Goal: Communication & Community: Answer question/provide support

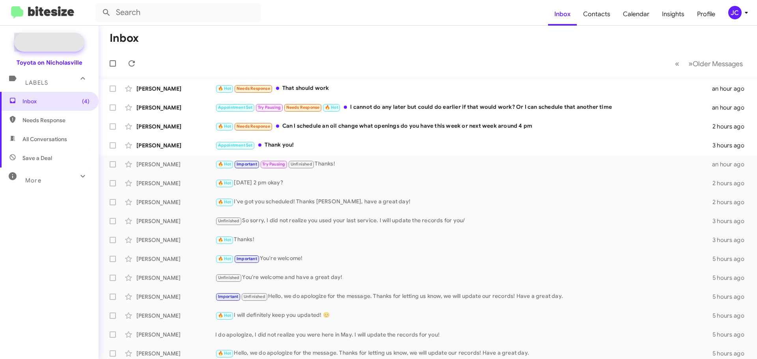
click at [63, 43] on span "New Campaign" at bounding box center [58, 42] width 40 height 8
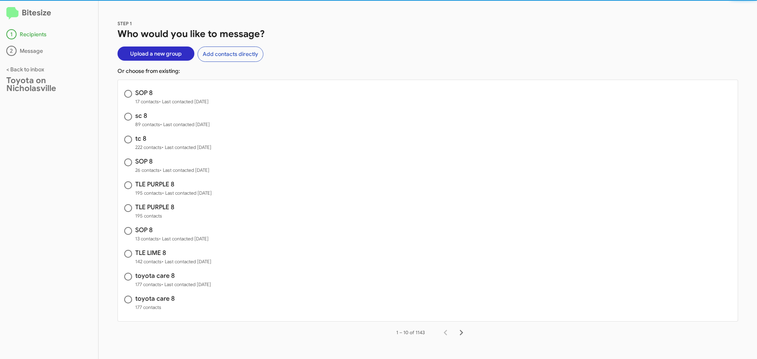
click at [161, 56] on span "Upload a new group" at bounding box center [156, 54] width 52 height 14
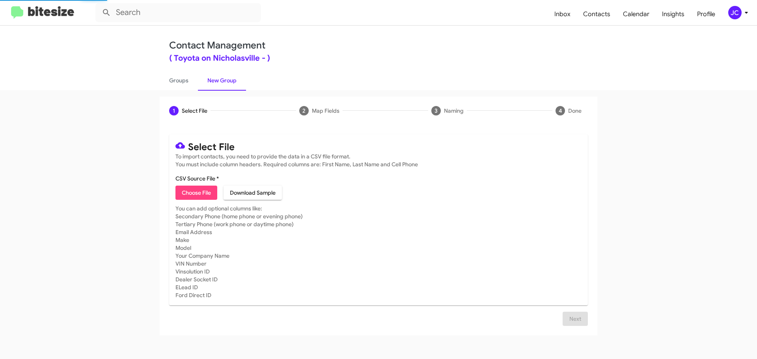
click at [197, 194] on span "Choose File" at bounding box center [196, 193] width 29 height 14
type input "SOP 8"
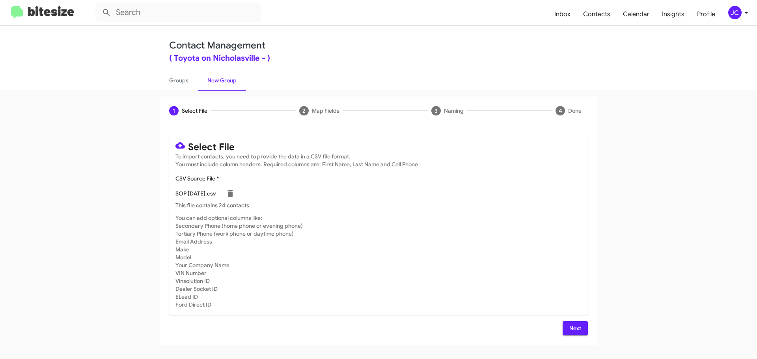
click at [580, 326] on span "Next" at bounding box center [575, 328] width 13 height 14
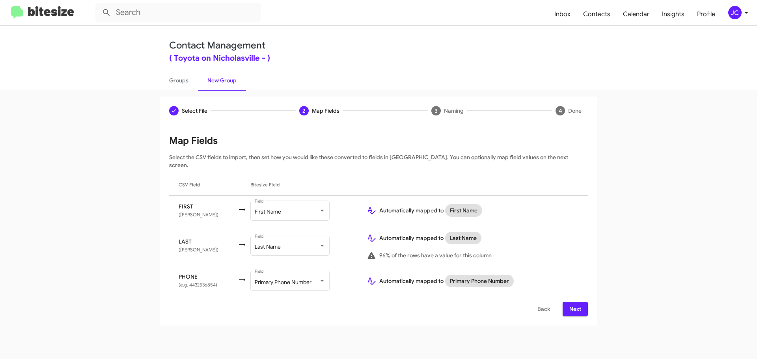
drag, startPoint x: 579, startPoint y: 301, endPoint x: 448, endPoint y: 288, distance: 131.9
click at [579, 302] on span "Next" at bounding box center [575, 309] width 13 height 14
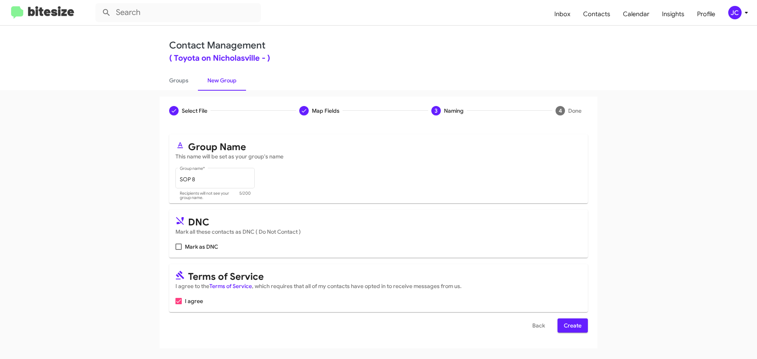
click at [577, 330] on span "Create" at bounding box center [573, 326] width 18 height 14
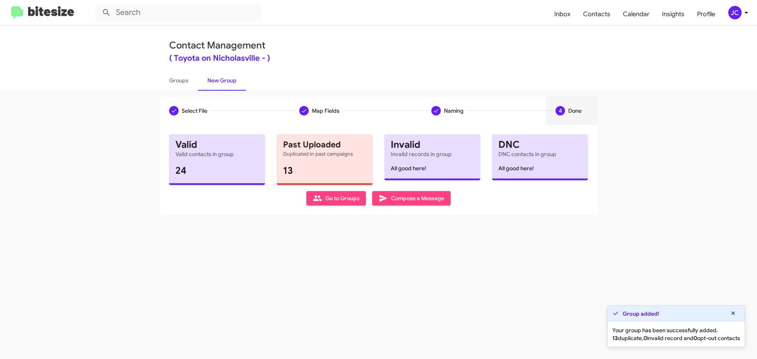
click at [422, 198] on span "Compose a Message" at bounding box center [411, 198] width 66 height 14
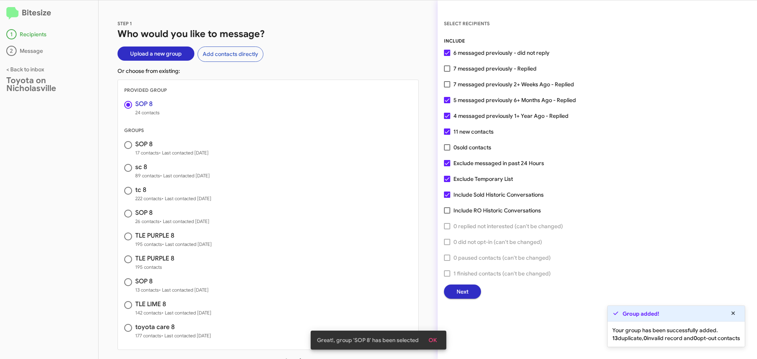
click at [445, 164] on span at bounding box center [447, 163] width 6 height 6
click at [447, 166] on input "Exclude messaged in past 24 Hours" at bounding box center [447, 166] width 0 height 0
checkbox input "false"
click at [466, 291] on span "Next" at bounding box center [462, 292] width 12 height 14
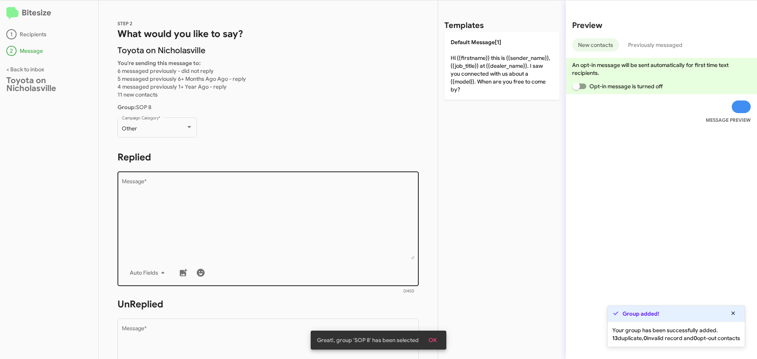
click at [206, 218] on textarea "Message *" at bounding box center [268, 219] width 293 height 80
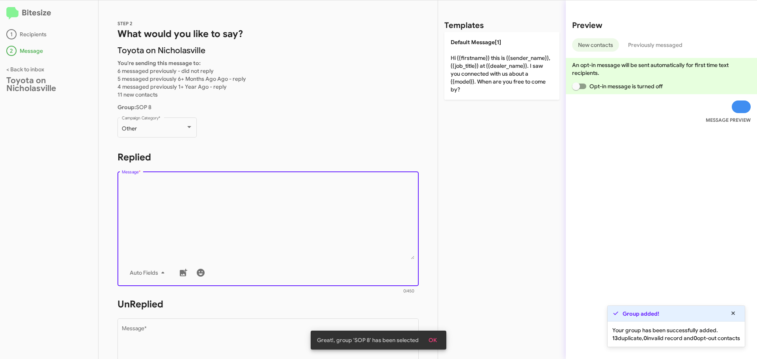
paste textarea "Hello {{firstname}}, this is [PERSON_NAME] with Toyota on Nicholasville. We rec…"
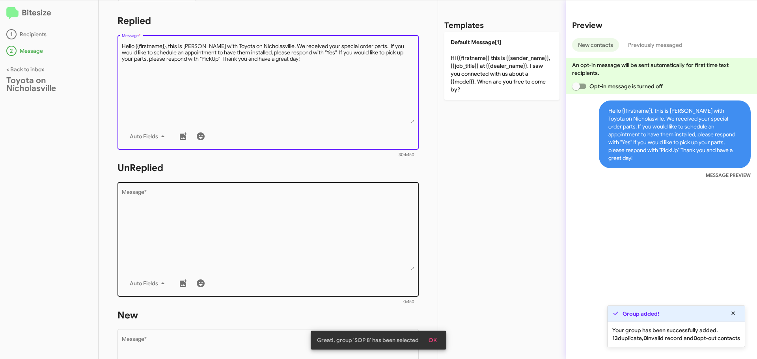
scroll to position [197, 0]
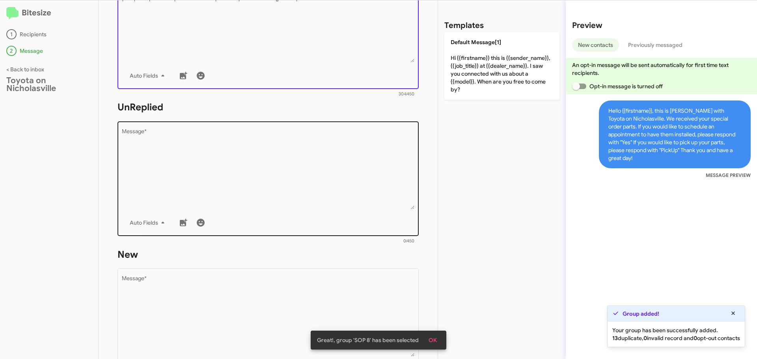
type textarea "Hello {{firstname}}, this is [PERSON_NAME] with Toyota on Nicholasville. We rec…"
click at [183, 151] on textarea "Message *" at bounding box center [268, 169] width 293 height 80
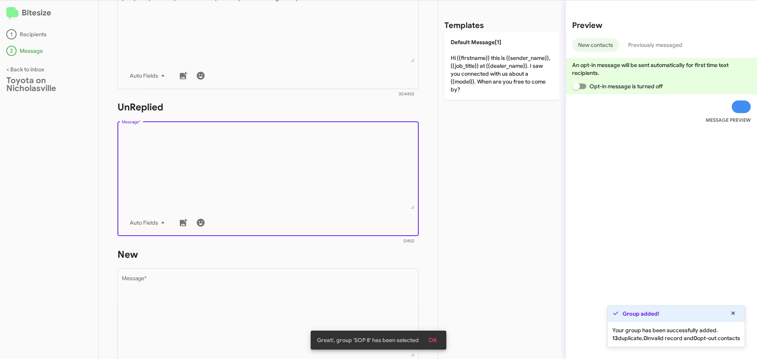
paste textarea "Hello {{firstname}}, this is [PERSON_NAME] with Toyota on Nicholasville. We rec…"
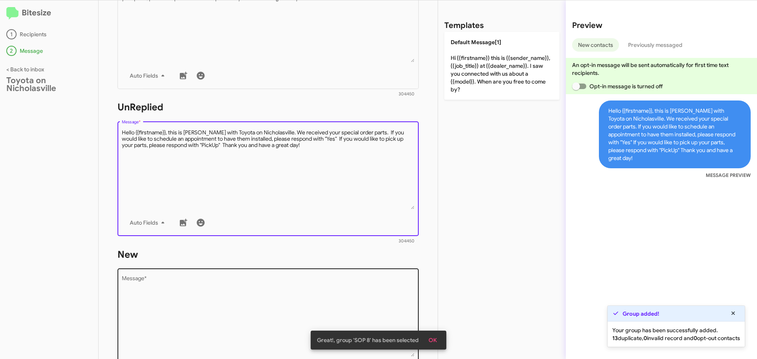
type textarea "Hello {{firstname}}, this is [PERSON_NAME] with Toyota on Nicholasville. We rec…"
click at [166, 306] on textarea "Message *" at bounding box center [268, 316] width 293 height 80
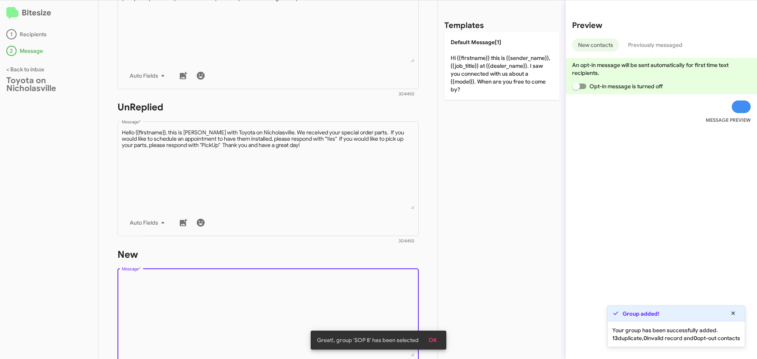
paste textarea "Hello {{firstname}}, this is [PERSON_NAME] with Toyota on Nicholasville. We rec…"
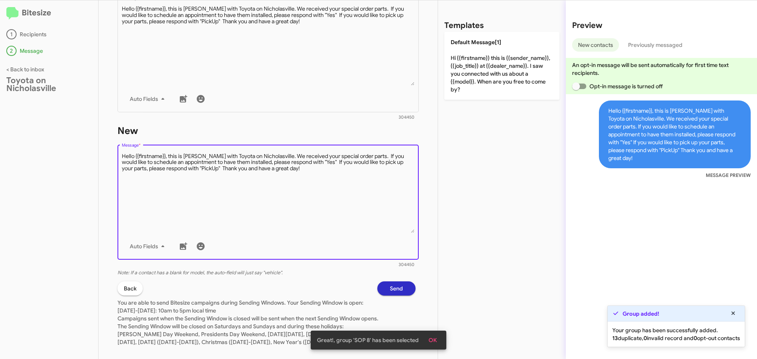
scroll to position [339, 0]
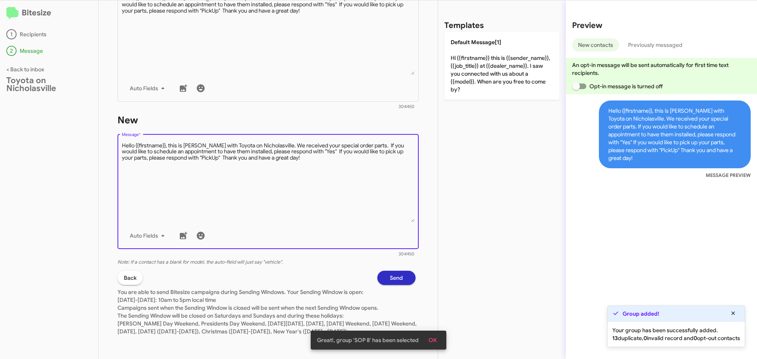
type textarea "Hello {{firstname}}, this is [PERSON_NAME] with Toyota on Nicholasville. We rec…"
click at [390, 271] on span "Send" at bounding box center [396, 278] width 13 height 14
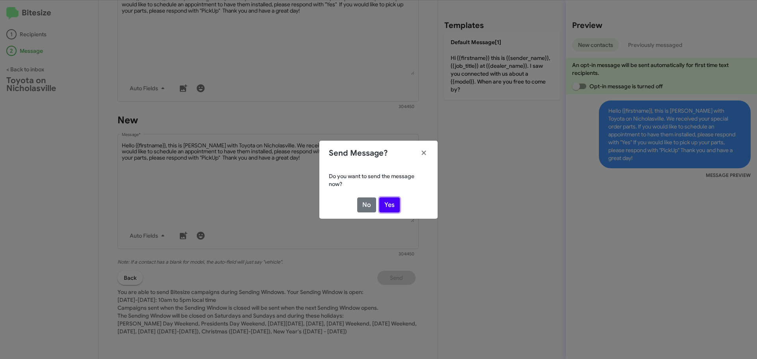
click at [392, 204] on button "Yes" at bounding box center [389, 204] width 20 height 15
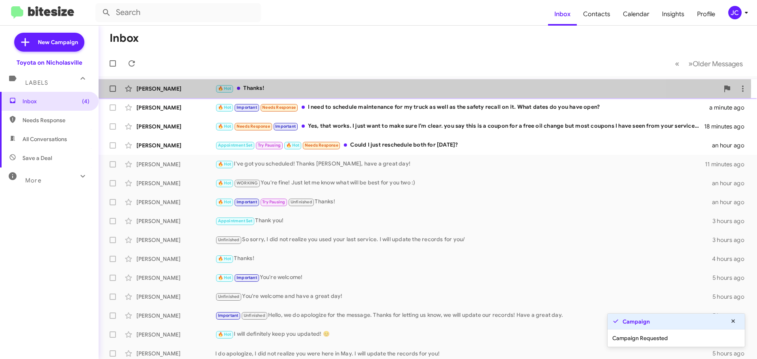
click at [158, 86] on div "[PERSON_NAME]" at bounding box center [175, 89] width 79 height 8
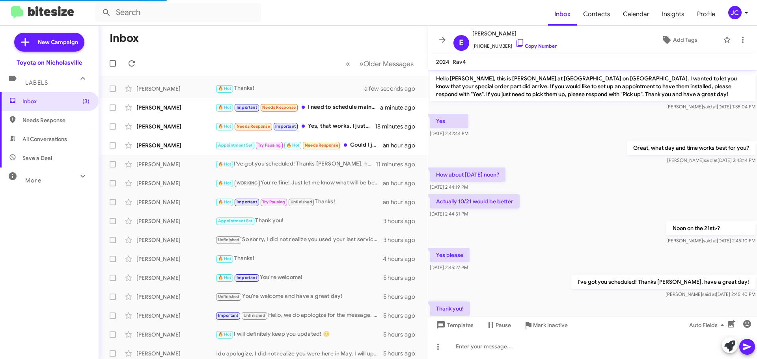
scroll to position [340, 0]
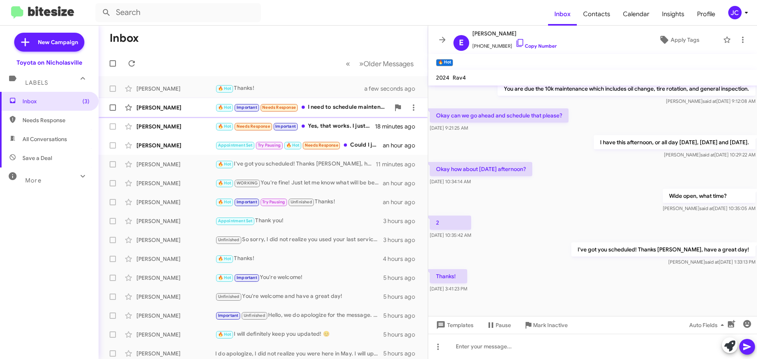
click at [167, 111] on div "[PERSON_NAME]" at bounding box center [175, 108] width 79 height 8
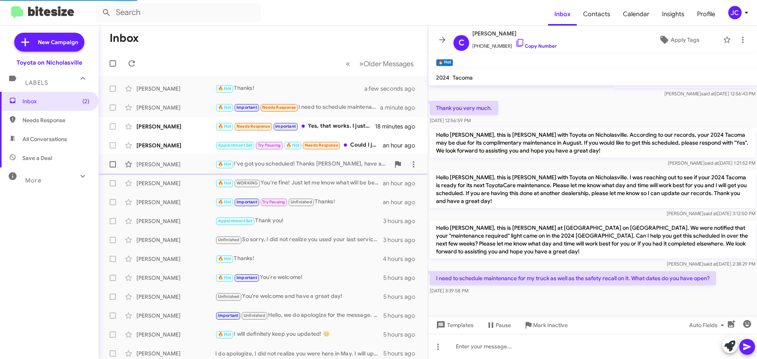
scroll to position [136, 0]
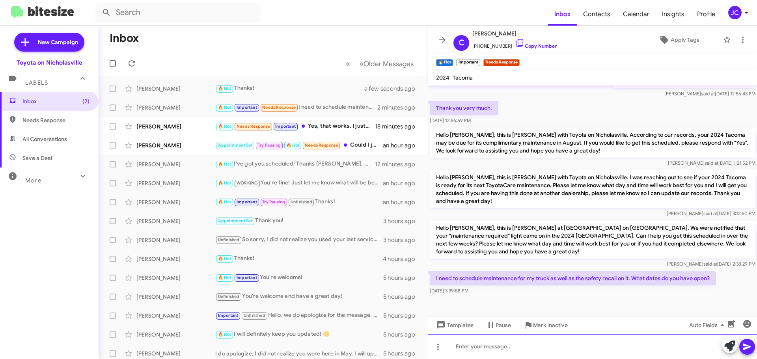
drag, startPoint x: 490, startPoint y: 348, endPoint x: 481, endPoint y: 315, distance: 34.0
click at [490, 348] on div at bounding box center [592, 346] width 329 height 25
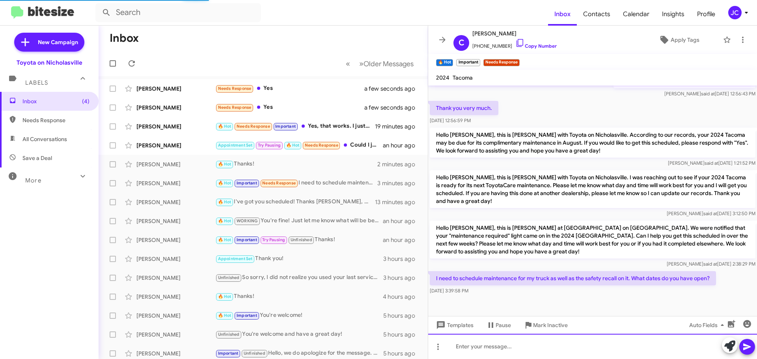
scroll to position [0, 0]
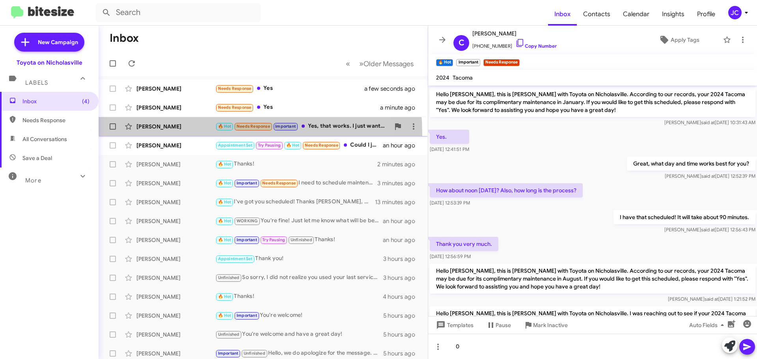
click at [157, 134] on span "[PERSON_NAME] 🔥 Hot Needs Response Important Yes, that works. I just want to ma…" at bounding box center [263, 126] width 329 height 19
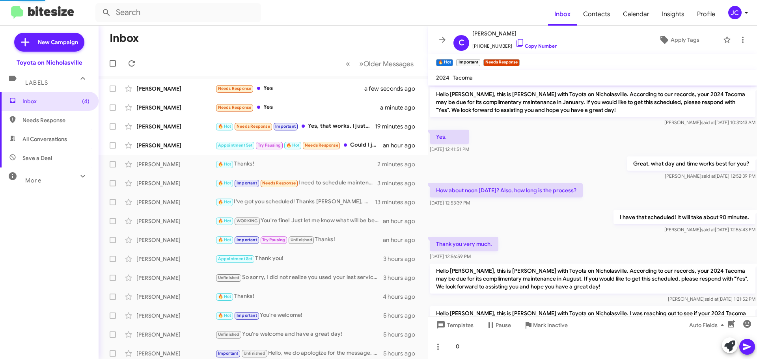
scroll to position [629, 0]
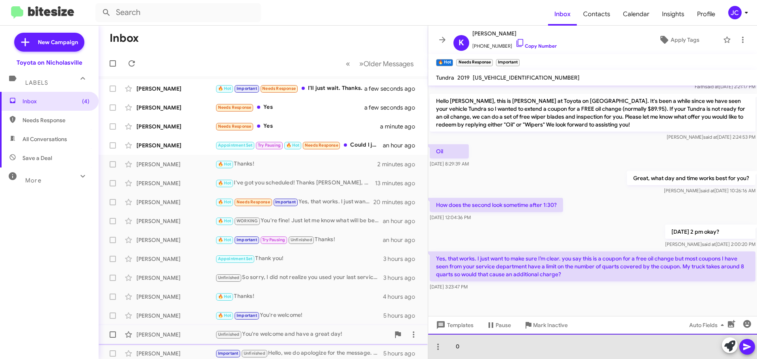
drag, startPoint x: 464, startPoint y: 348, endPoint x: 417, endPoint y: 341, distance: 47.0
click at [417, 341] on div "Inbox « Previous » Next Older Messages [PERSON_NAME] 🔥 Hot Important Needs Resp…" at bounding box center [428, 192] width 658 height 333
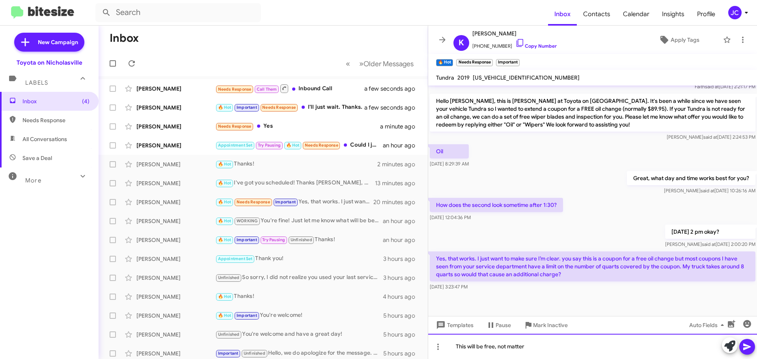
click at [582, 351] on div "This will be free, not matter" at bounding box center [592, 346] width 329 height 25
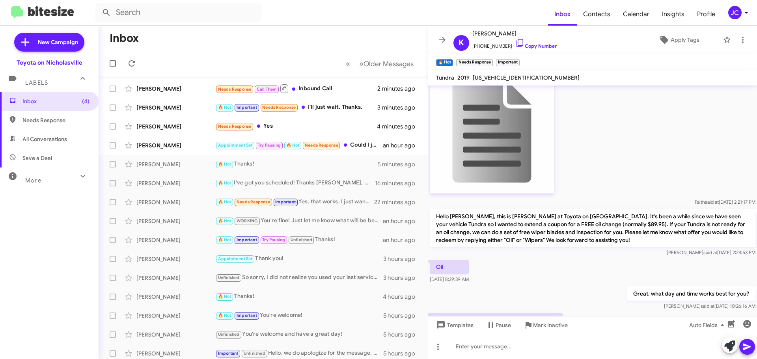
scroll to position [658, 0]
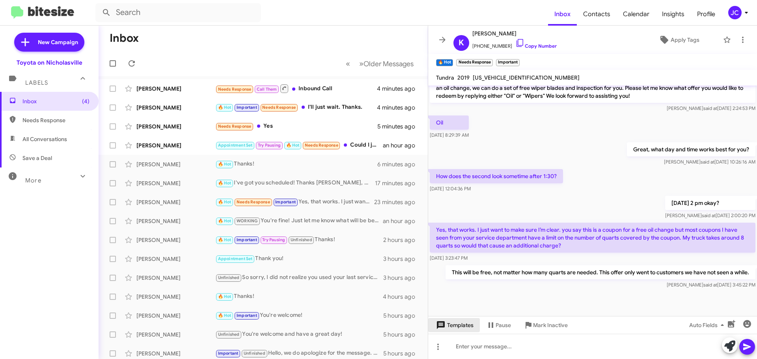
click at [461, 330] on span "Templates" at bounding box center [453, 325] width 39 height 14
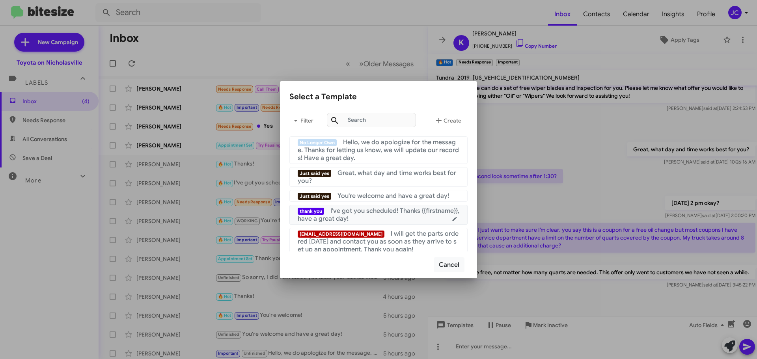
click at [373, 218] on div "thank you I've got you scheduled! Thanks {{firstname}}, have a great day!" at bounding box center [379, 215] width 162 height 16
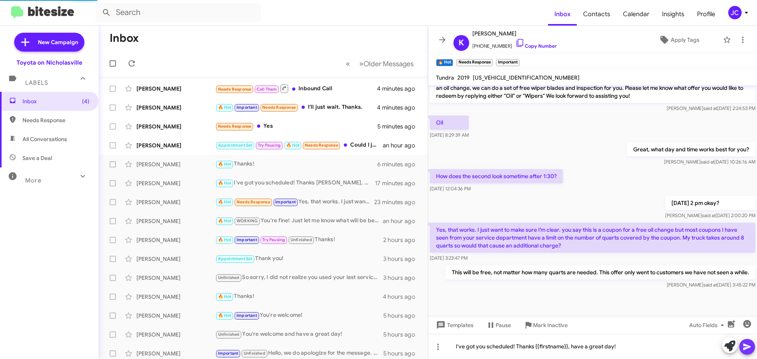
click at [748, 344] on icon at bounding box center [746, 346] width 9 height 9
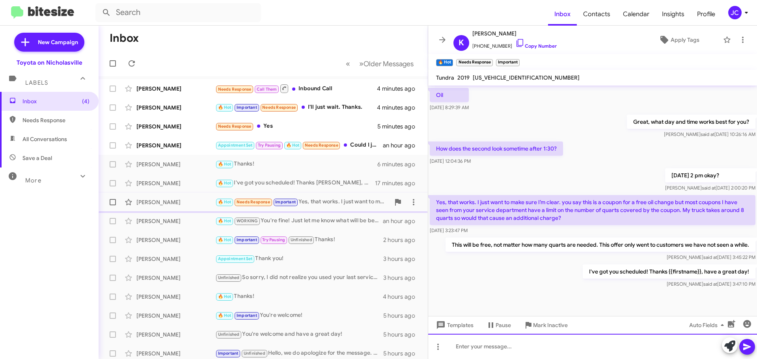
scroll to position [686, 0]
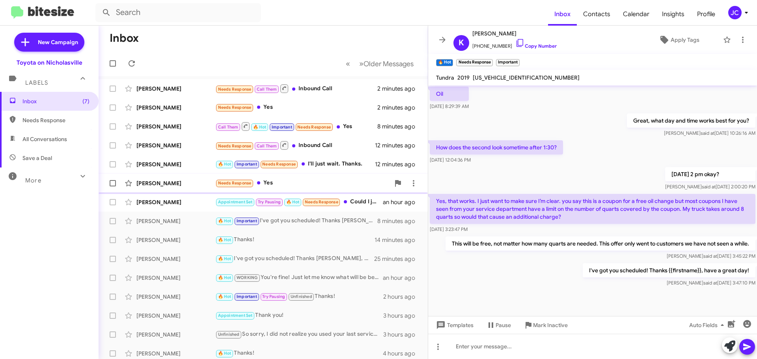
click at [145, 186] on div "[PERSON_NAME]" at bounding box center [175, 183] width 79 height 8
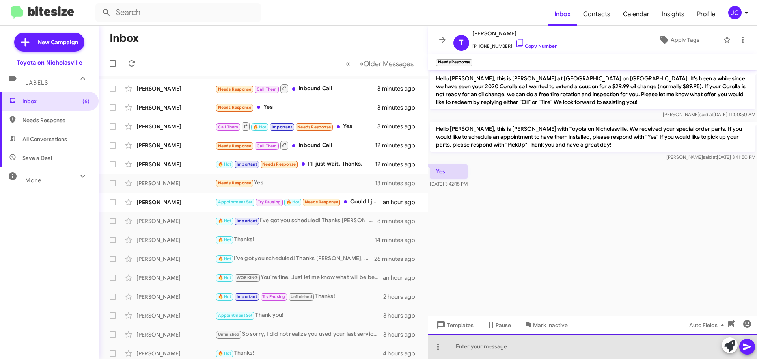
click at [512, 350] on div at bounding box center [592, 346] width 329 height 25
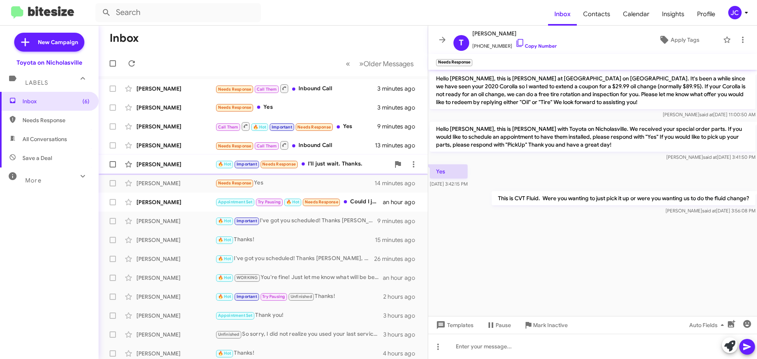
click at [172, 165] on div "[PERSON_NAME]" at bounding box center [175, 164] width 79 height 8
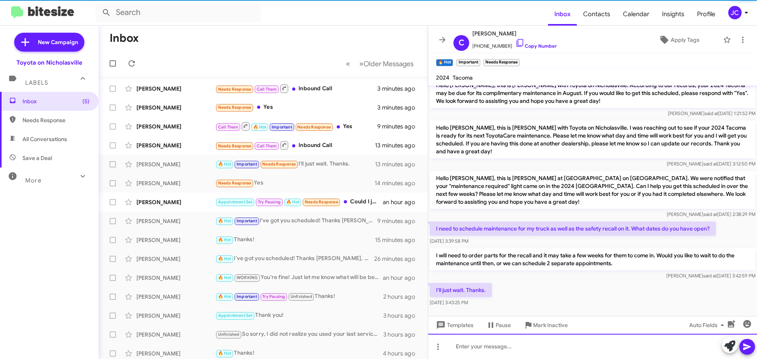
click at [479, 345] on div at bounding box center [592, 346] width 329 height 25
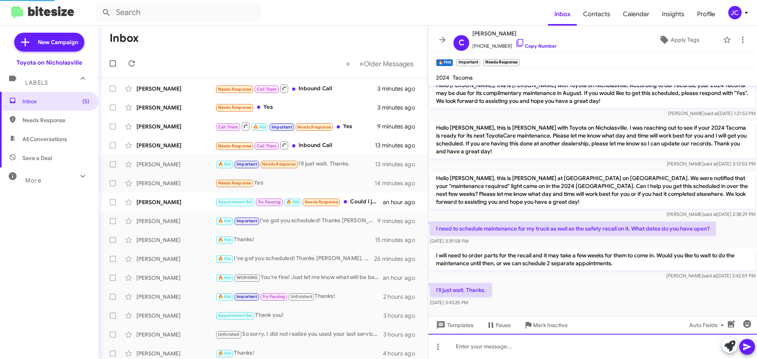
scroll to position [0, 0]
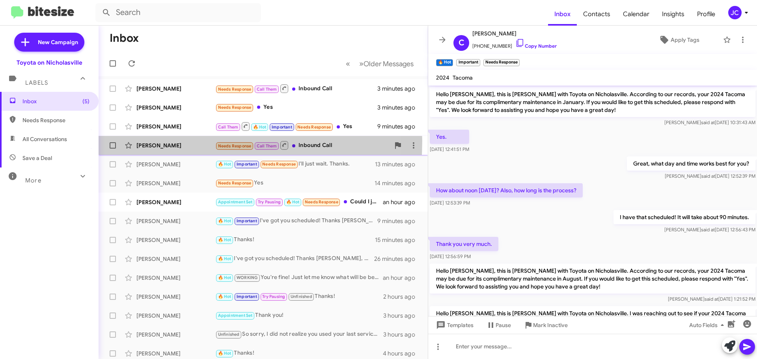
click at [161, 141] on div "[PERSON_NAME] Needs Response Call Them Inbound Call 13 minutes ago" at bounding box center [263, 146] width 317 height 16
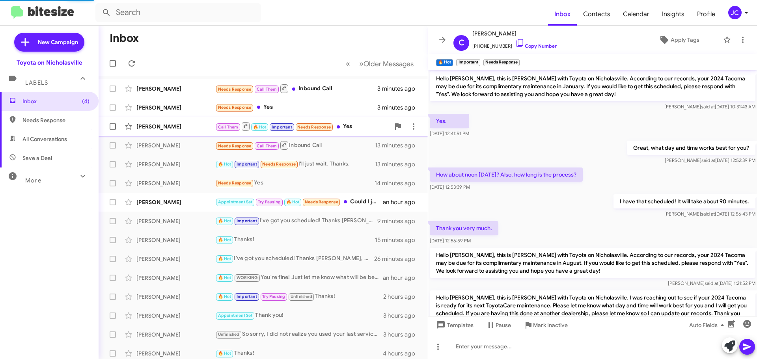
scroll to position [135, 0]
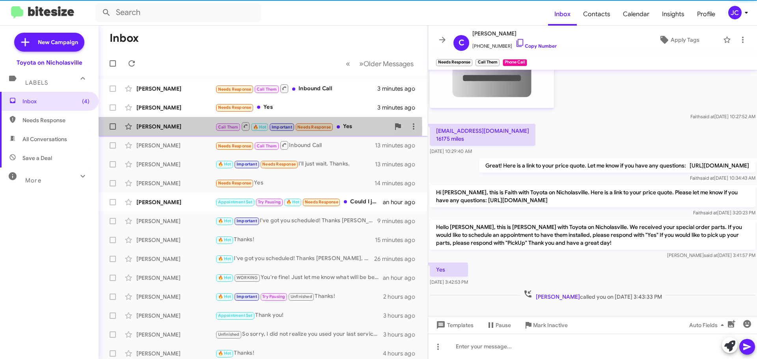
click at [156, 129] on div "[PERSON_NAME]" at bounding box center [175, 127] width 79 height 8
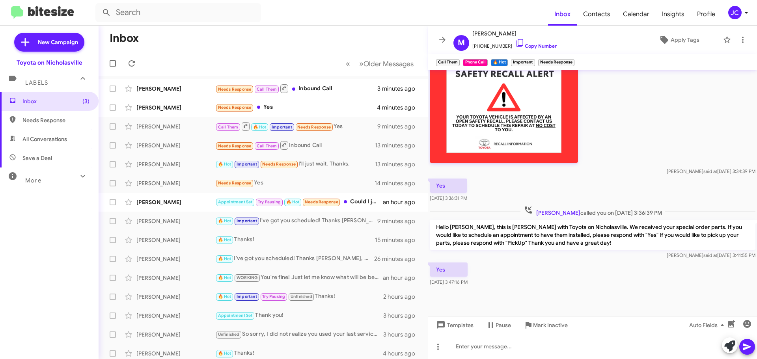
scroll to position [1277, 0]
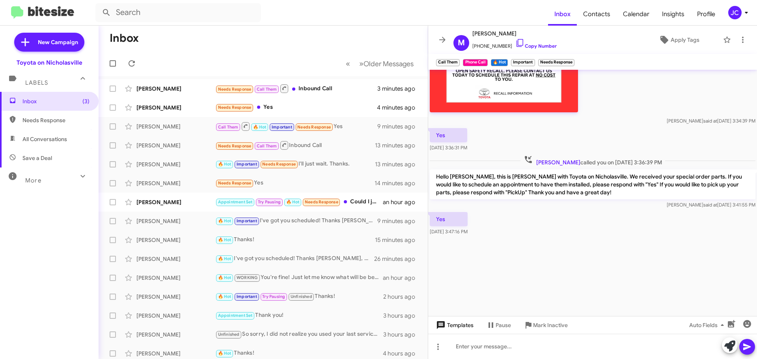
click at [472, 326] on span "Templates" at bounding box center [453, 325] width 39 height 14
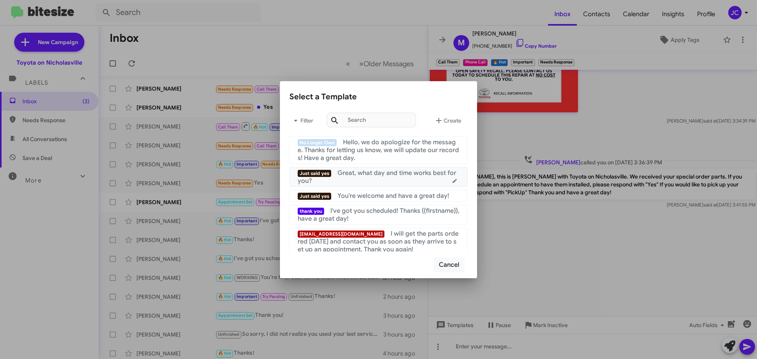
click at [389, 179] on div "Just said yes Great, what day and time works best for you?" at bounding box center [379, 177] width 162 height 16
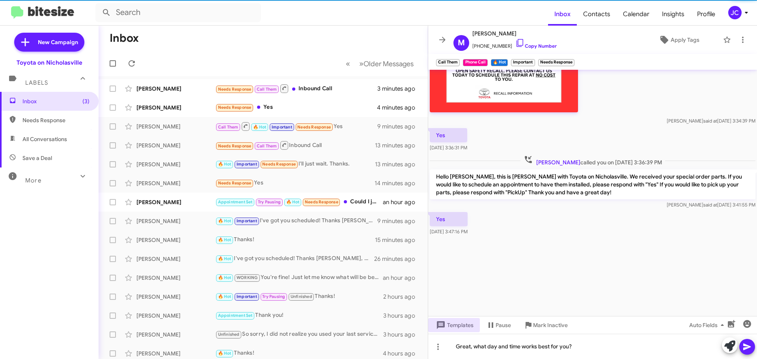
click at [741, 345] on button at bounding box center [747, 347] width 16 height 16
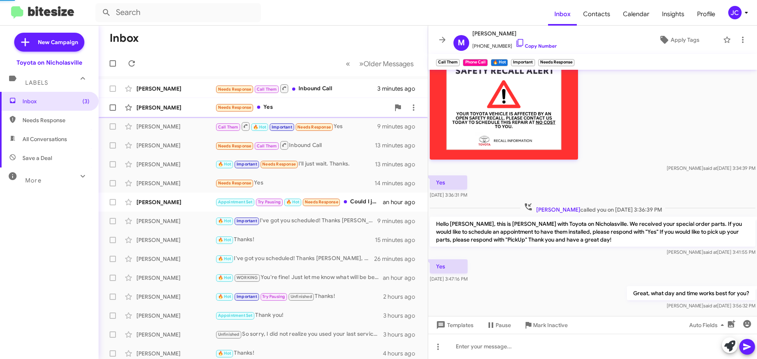
scroll to position [0, 0]
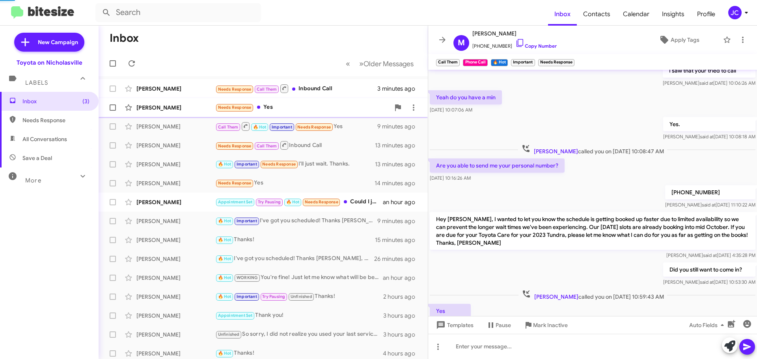
click at [158, 108] on div "[PERSON_NAME]" at bounding box center [175, 108] width 79 height 8
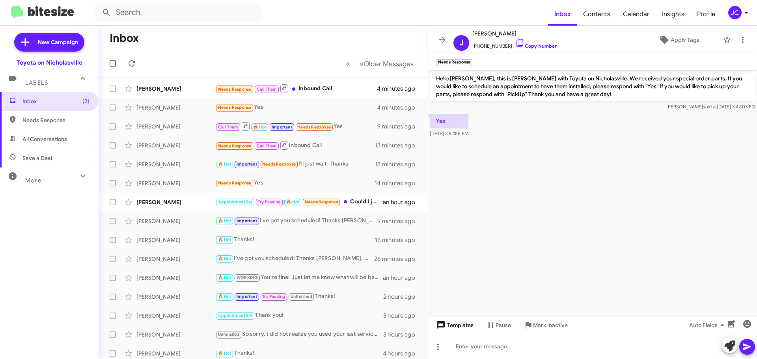
click at [458, 326] on span "Templates" at bounding box center [453, 325] width 39 height 14
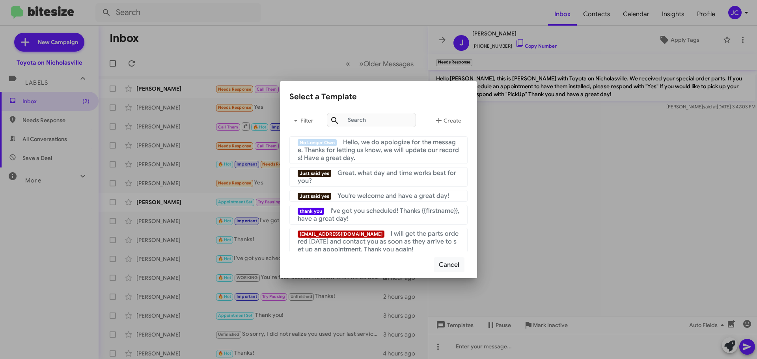
click at [367, 180] on div "Just said yes Great, what day and time works best for you?" at bounding box center [379, 177] width 162 height 16
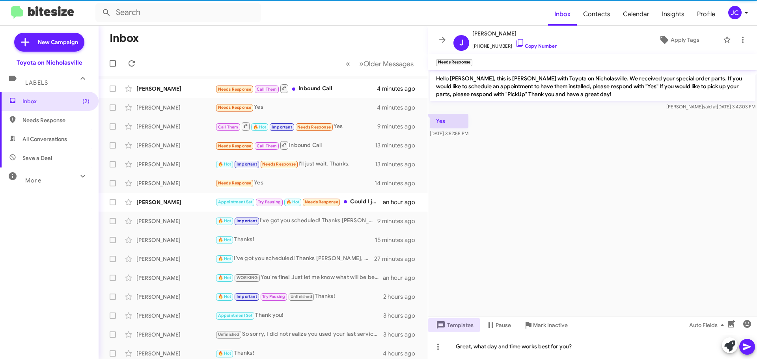
click at [745, 347] on icon at bounding box center [746, 346] width 9 height 9
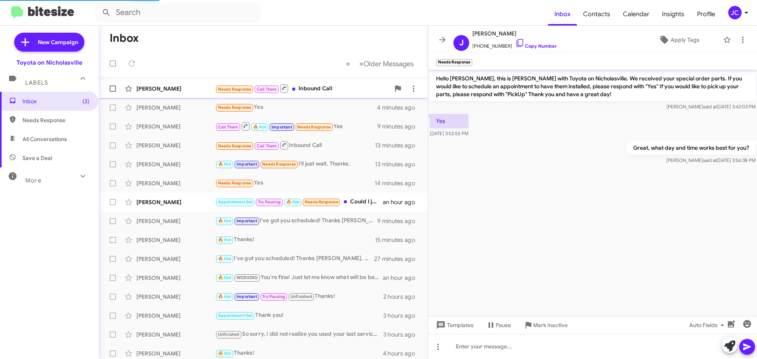
click at [149, 88] on div "[PERSON_NAME]" at bounding box center [175, 89] width 79 height 8
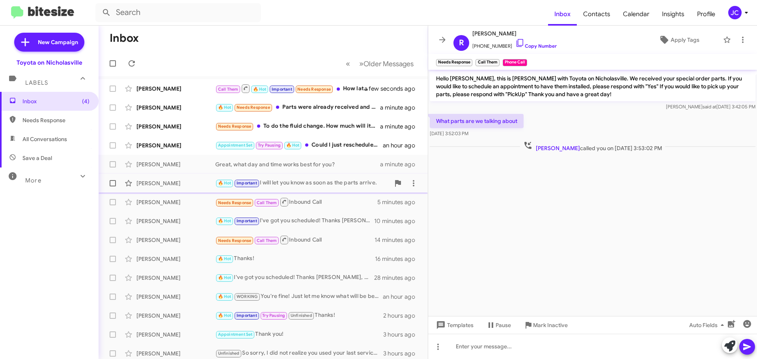
drag, startPoint x: 169, startPoint y: 148, endPoint x: 186, endPoint y: 188, distance: 44.0
click at [169, 148] on div "[PERSON_NAME]" at bounding box center [175, 146] width 79 height 8
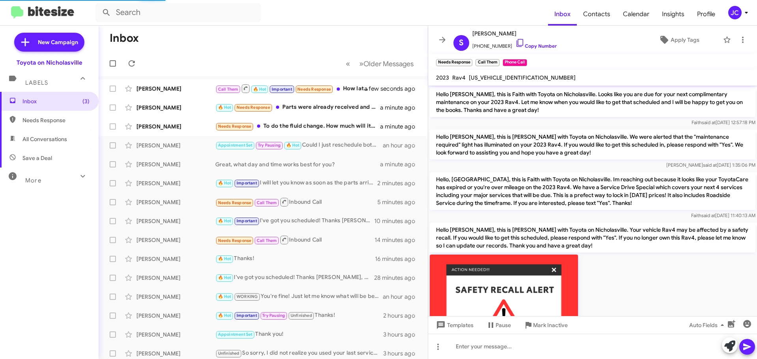
scroll to position [784, 0]
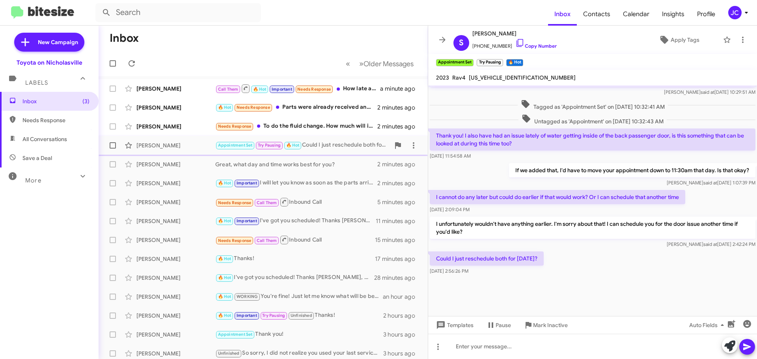
click at [109, 144] on label at bounding box center [113, 146] width 16 height 16
click at [112, 149] on input "checkbox" at bounding box center [112, 149] width 0 height 0
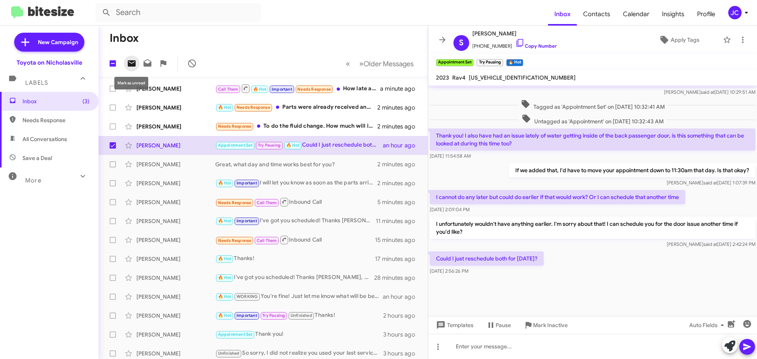
click at [132, 62] on icon at bounding box center [132, 63] width 8 height 6
click at [166, 123] on div "[PERSON_NAME]" at bounding box center [175, 127] width 79 height 8
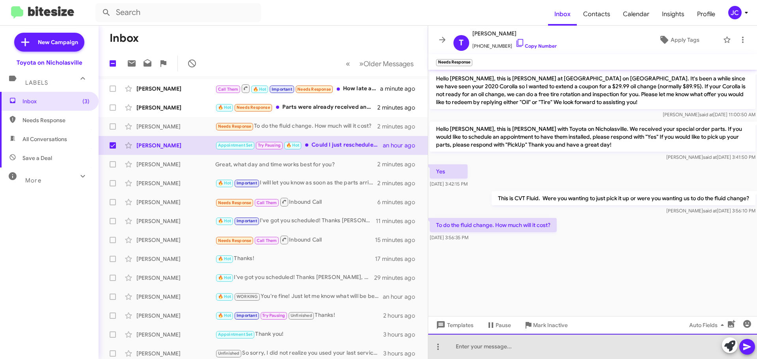
click at [516, 355] on div at bounding box center [592, 346] width 329 height 25
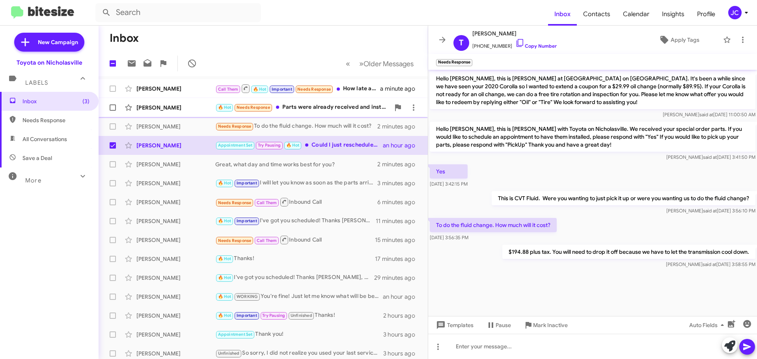
click at [184, 106] on div "[PERSON_NAME]" at bounding box center [175, 108] width 79 height 8
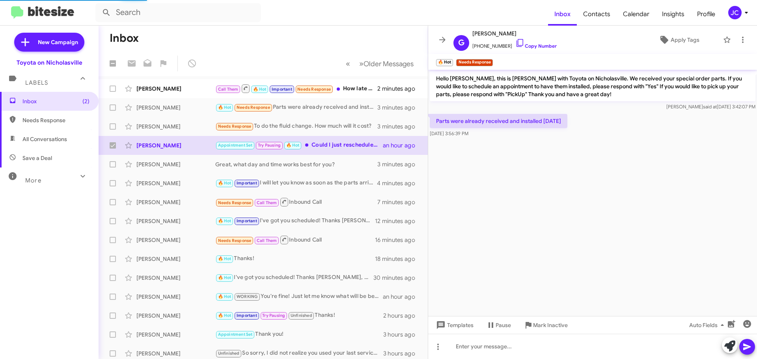
checkbox input "false"
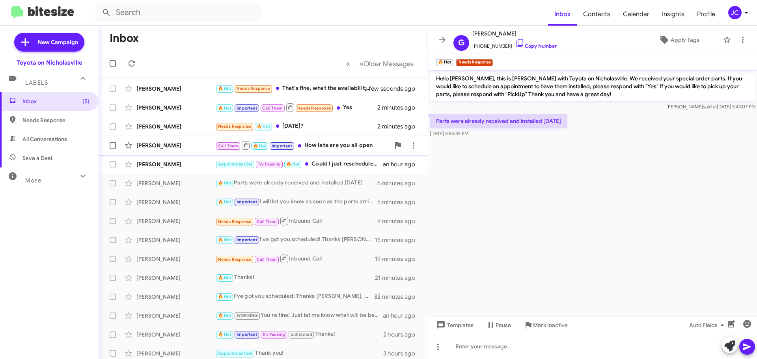
click at [173, 147] on div "[PERSON_NAME]" at bounding box center [175, 146] width 79 height 8
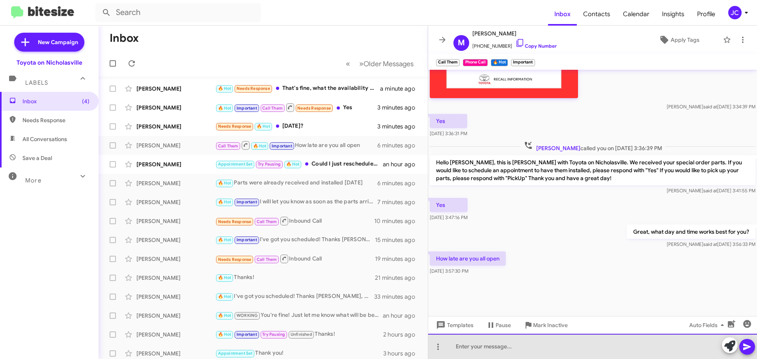
click at [514, 346] on div at bounding box center [592, 346] width 329 height 25
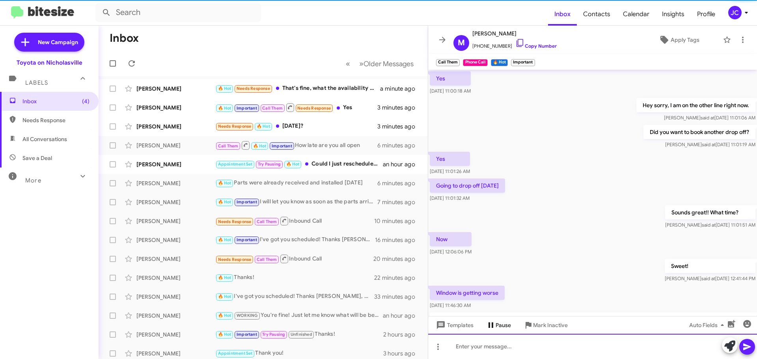
scroll to position [39, 0]
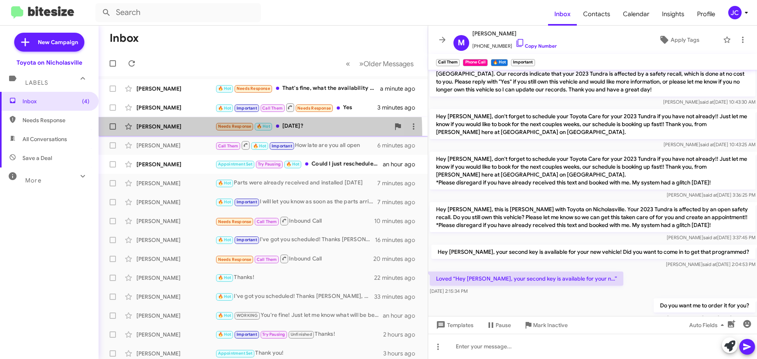
click at [162, 134] on div "[PERSON_NAME] Needs Response 🔥 Hot [DATE]? 3 minutes ago" at bounding box center [263, 127] width 317 height 16
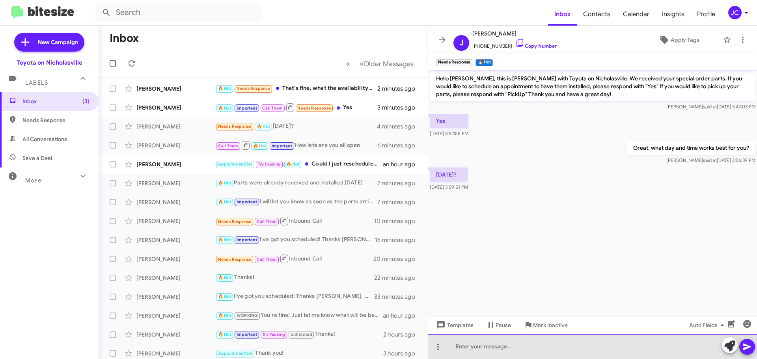
drag, startPoint x: 549, startPoint y: 345, endPoint x: 550, endPoint y: 336, distance: 8.7
click at [548, 345] on div at bounding box center [592, 346] width 329 height 25
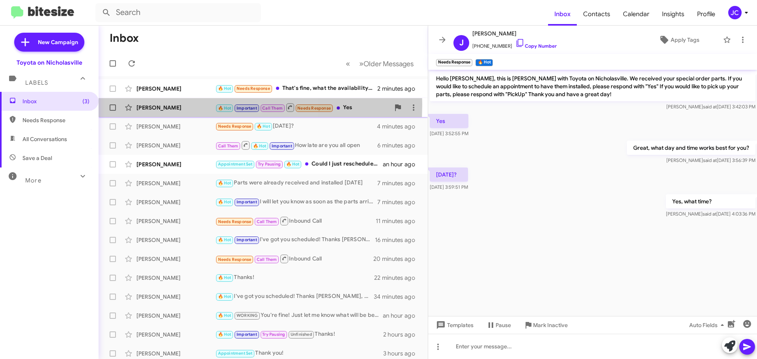
click at [170, 104] on div "[PERSON_NAME]" at bounding box center [175, 108] width 79 height 8
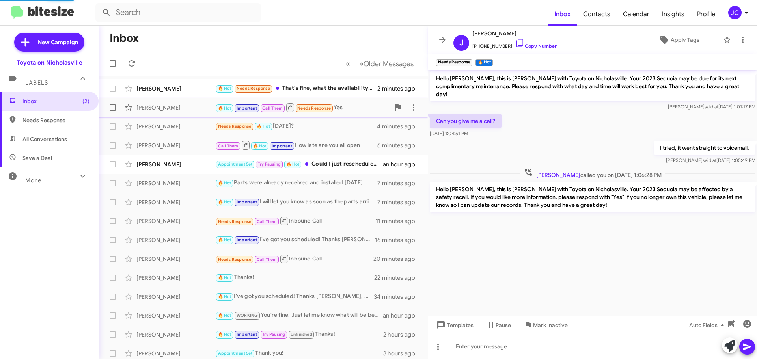
scroll to position [345, 0]
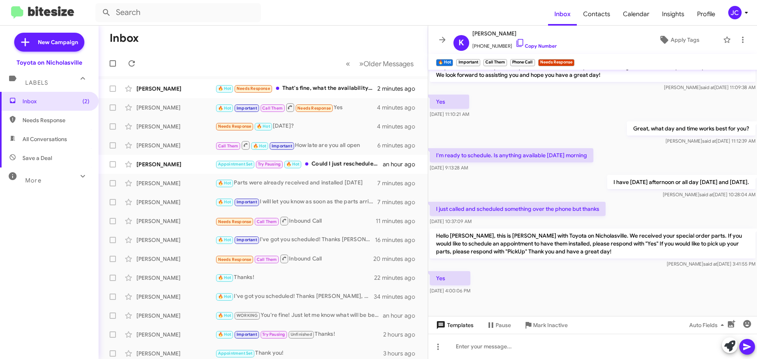
click at [454, 324] on span "Templates" at bounding box center [453, 325] width 39 height 14
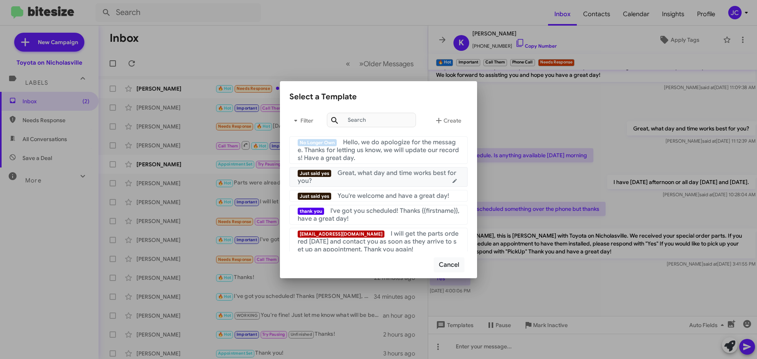
click at [371, 178] on div "Just said yes Great, what day and time works best for you?" at bounding box center [379, 177] width 162 height 16
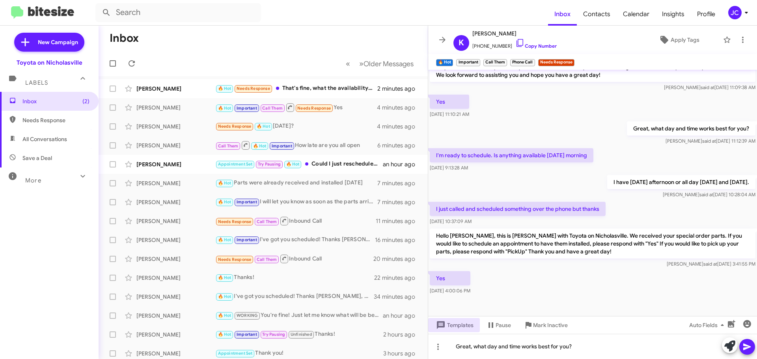
click at [745, 351] on icon at bounding box center [746, 346] width 9 height 9
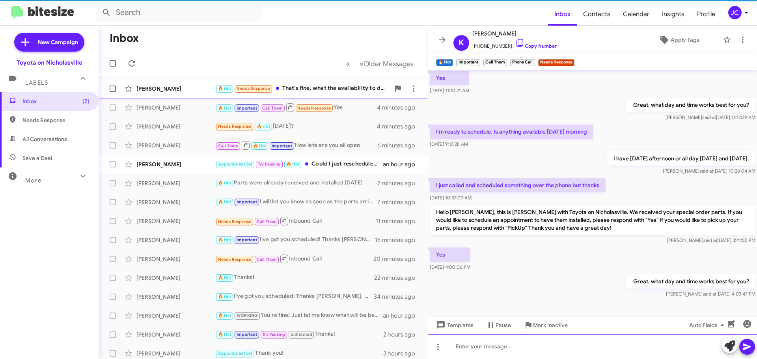
scroll to position [373, 0]
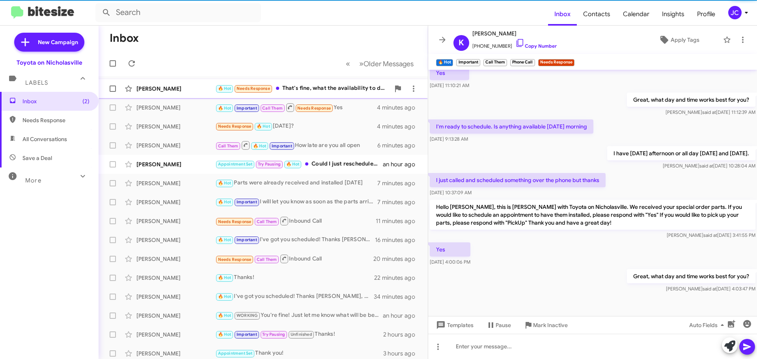
click at [156, 95] on div "[PERSON_NAME] 🔥 Hot Needs Response That's fine, what the availability to drop i…" at bounding box center [263, 89] width 317 height 16
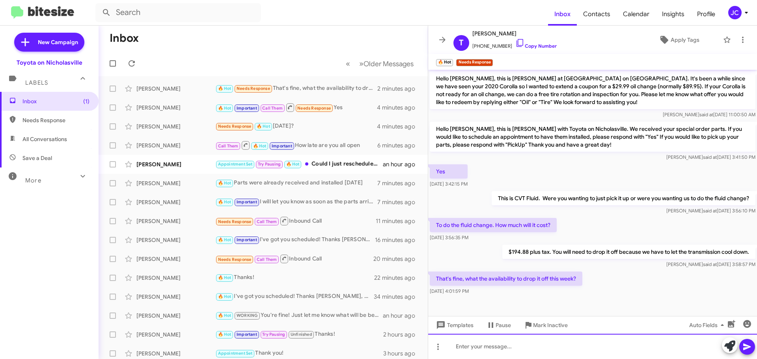
click at [493, 347] on div at bounding box center [592, 346] width 329 height 25
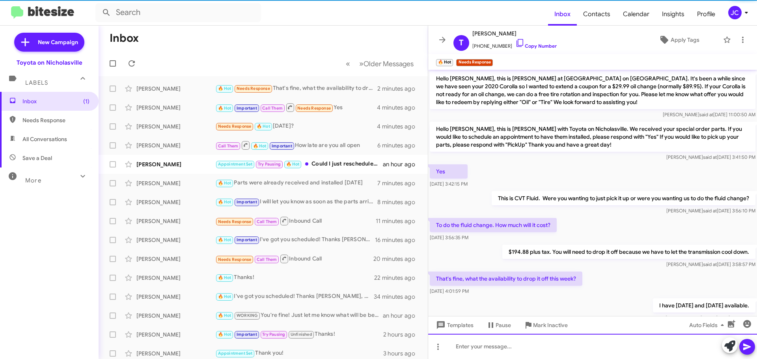
scroll to position [23, 0]
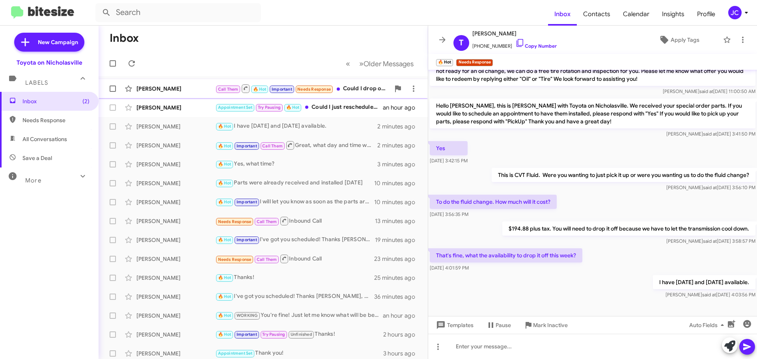
click at [165, 89] on div "[PERSON_NAME]" at bounding box center [175, 89] width 79 height 8
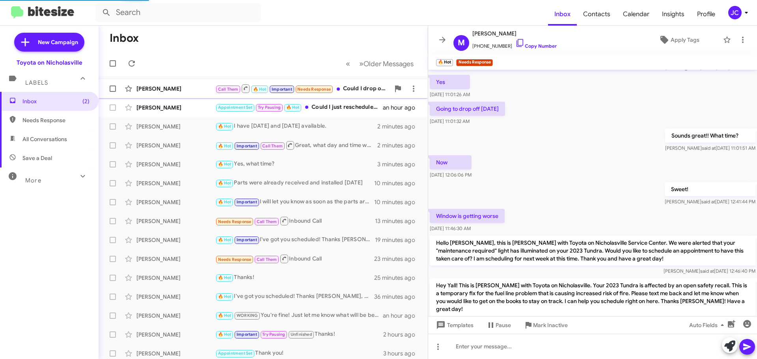
scroll to position [521, 0]
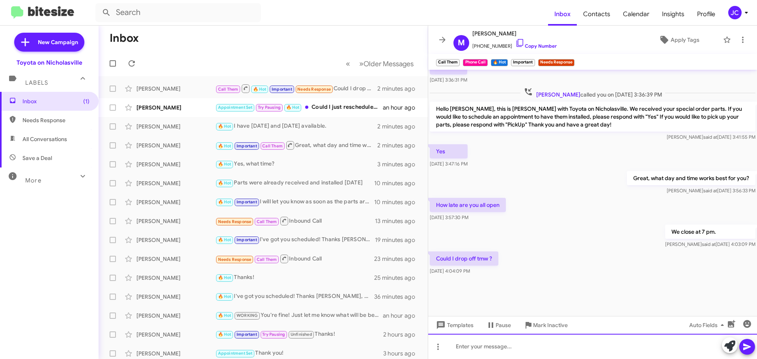
drag, startPoint x: 512, startPoint y: 350, endPoint x: 512, endPoint y: 337, distance: 13.4
click at [511, 350] on div at bounding box center [592, 346] width 329 height 25
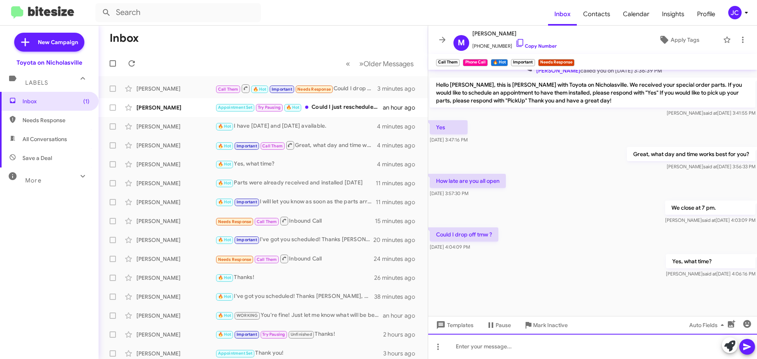
scroll to position [1861, 0]
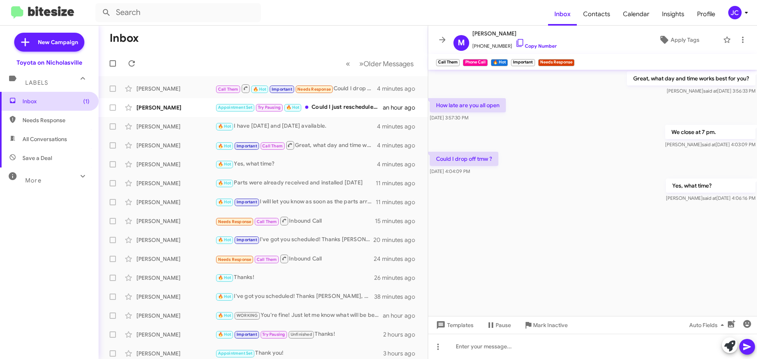
click at [58, 104] on span "Inbox (1)" at bounding box center [55, 101] width 67 height 8
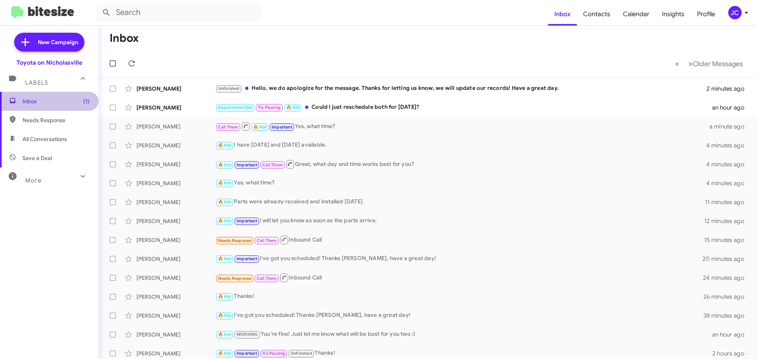
click at [68, 101] on span "Inbox (1)" at bounding box center [55, 101] width 67 height 8
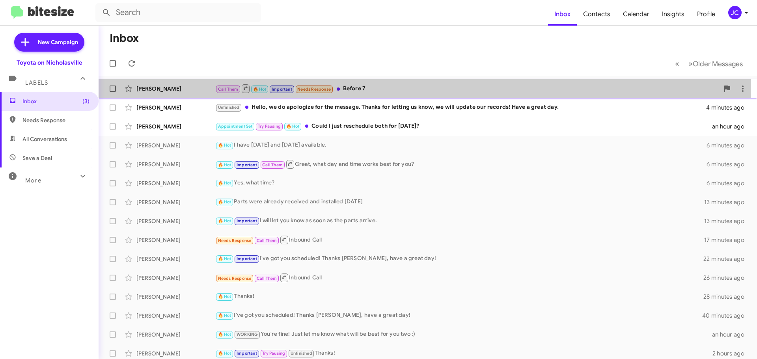
click at [155, 92] on div "[PERSON_NAME]" at bounding box center [175, 89] width 79 height 8
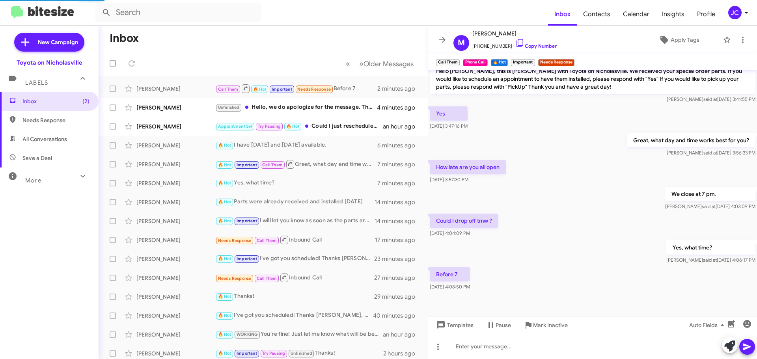
scroll to position [521, 0]
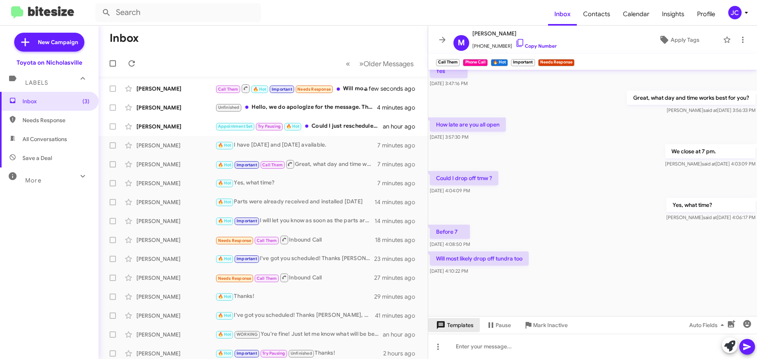
click at [456, 331] on span "Templates" at bounding box center [453, 325] width 39 height 14
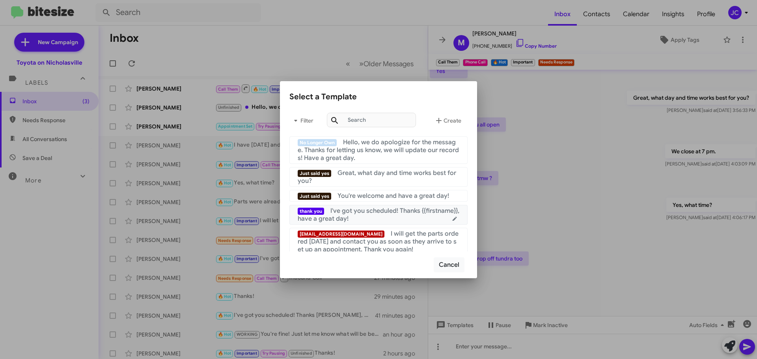
click at [389, 220] on div "thank you I've got you scheduled! Thanks {{firstname}}, have a great day!" at bounding box center [379, 215] width 162 height 16
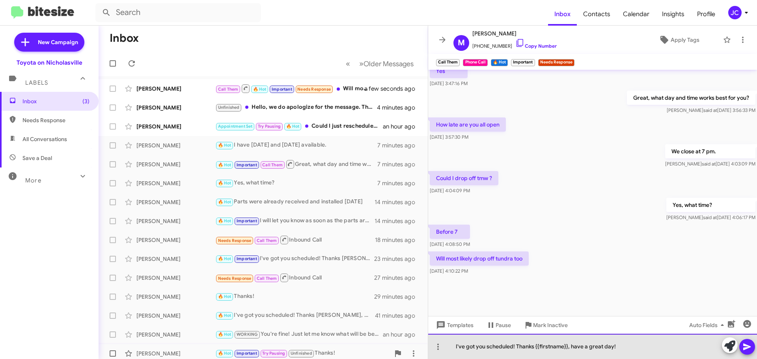
drag, startPoint x: 595, startPoint y: 350, endPoint x: 316, endPoint y: 354, distance: 279.5
click at [329, 356] on div "Inbox « Previous » Next Older Messages [PERSON_NAME] Call Them 🔥 Hot Important …" at bounding box center [428, 192] width 658 height 333
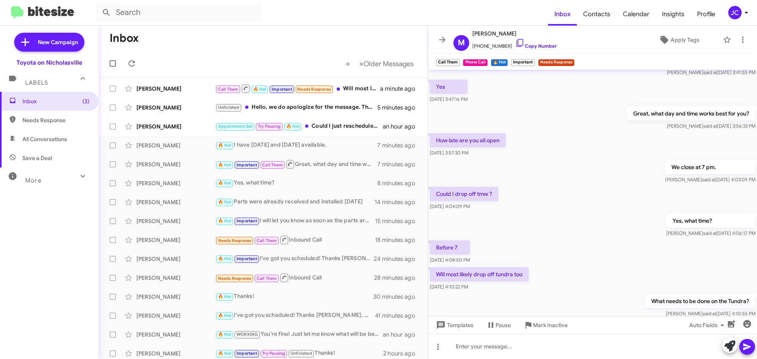
scroll to position [1227, 0]
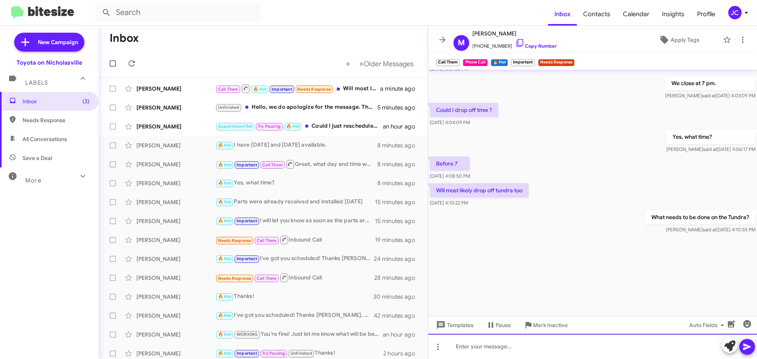
click at [476, 346] on div at bounding box center [592, 346] width 329 height 25
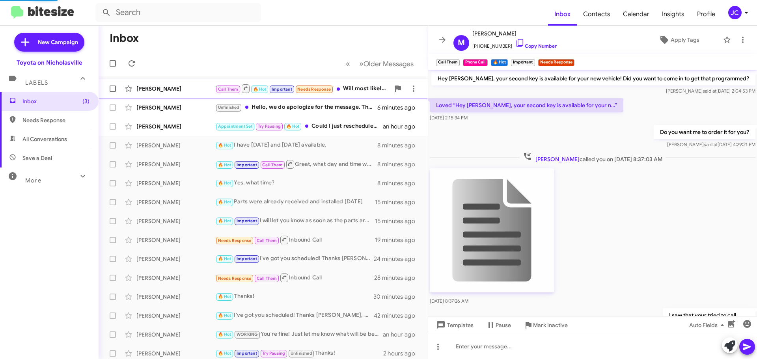
scroll to position [39, 0]
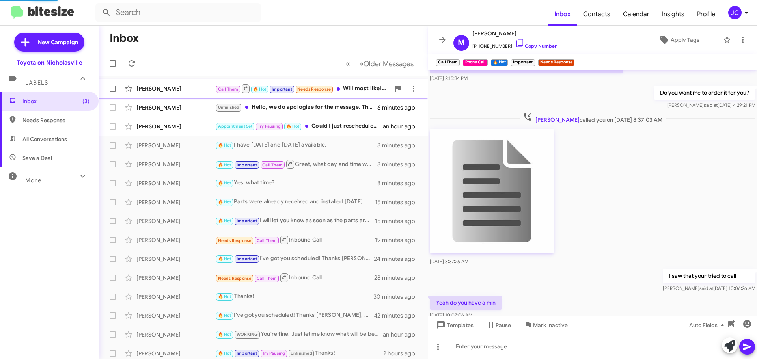
click at [155, 89] on div "[PERSON_NAME]" at bounding box center [175, 89] width 79 height 8
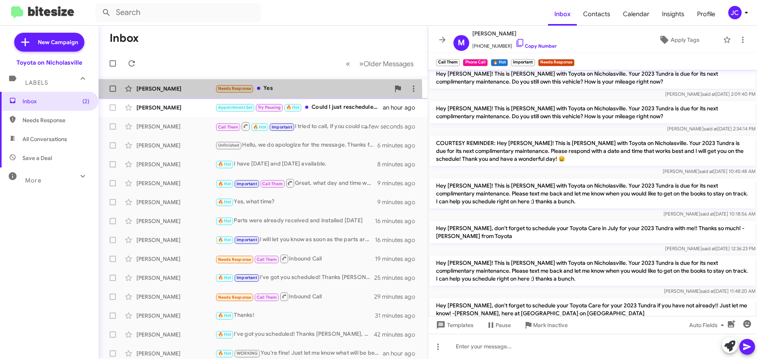
click at [158, 93] on div "[PERSON_NAME] Needs Response Yes a few seconds ago" at bounding box center [263, 89] width 317 height 16
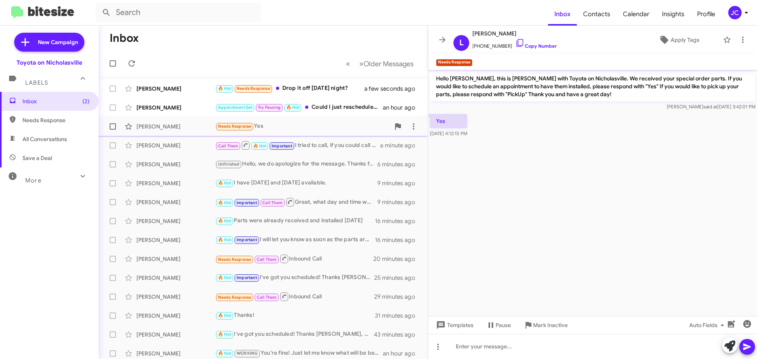
click at [152, 129] on div "[PERSON_NAME]" at bounding box center [175, 127] width 79 height 8
click at [463, 324] on mat-tooltip-component "Change message mode" at bounding box center [438, 327] width 60 height 24
click at [458, 324] on span "Templates" at bounding box center [453, 325] width 39 height 14
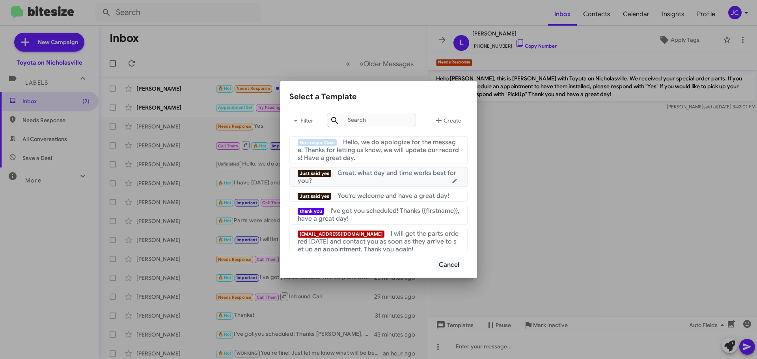
click at [378, 177] on div "Just said yes Great, what day and time works best for you?" at bounding box center [379, 177] width 162 height 16
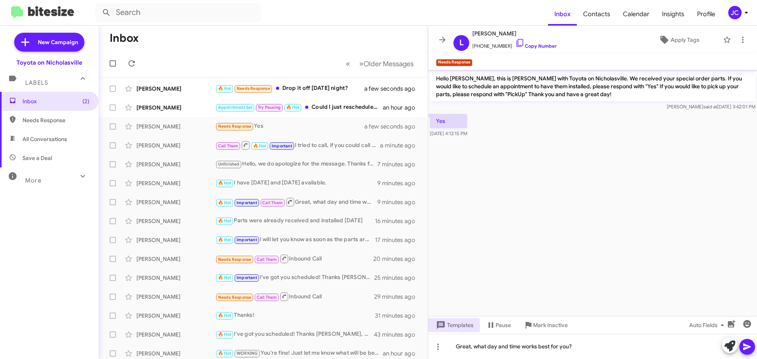
click at [749, 351] on icon at bounding box center [746, 346] width 9 height 9
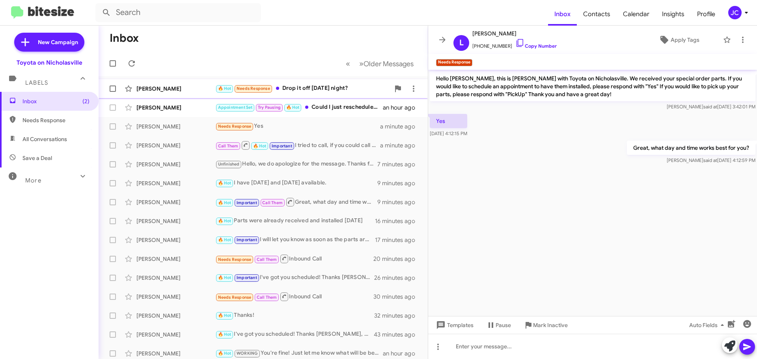
click at [156, 87] on div "[PERSON_NAME]" at bounding box center [175, 89] width 79 height 8
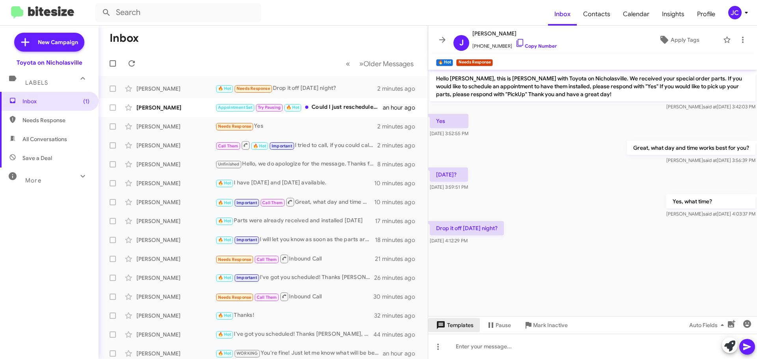
click at [466, 324] on span "Templates" at bounding box center [453, 325] width 39 height 14
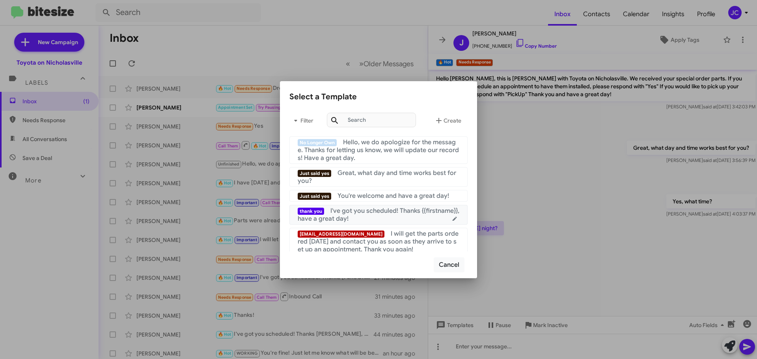
click at [382, 216] on div "thank you I've got you scheduled! Thanks {{firstname}}, have a great day!" at bounding box center [379, 215] width 162 height 16
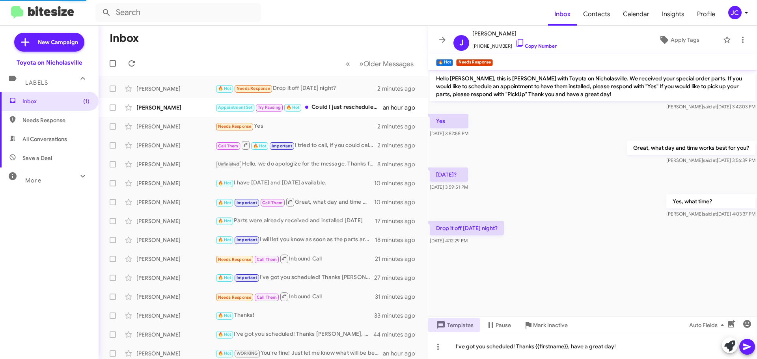
click at [747, 349] on icon at bounding box center [746, 346] width 9 height 9
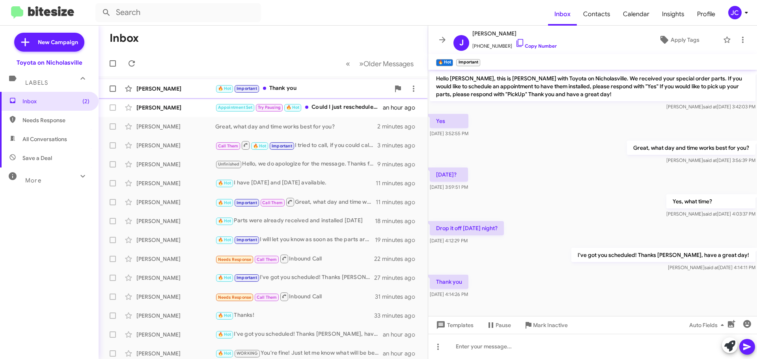
click at [164, 92] on div "[PERSON_NAME]" at bounding box center [175, 89] width 79 height 8
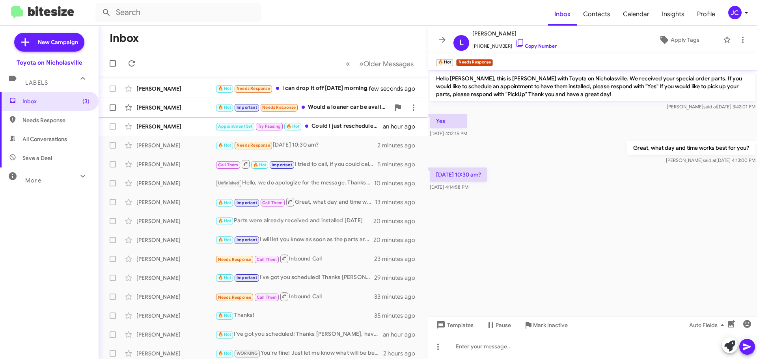
click at [151, 104] on div "[PERSON_NAME]" at bounding box center [175, 108] width 79 height 8
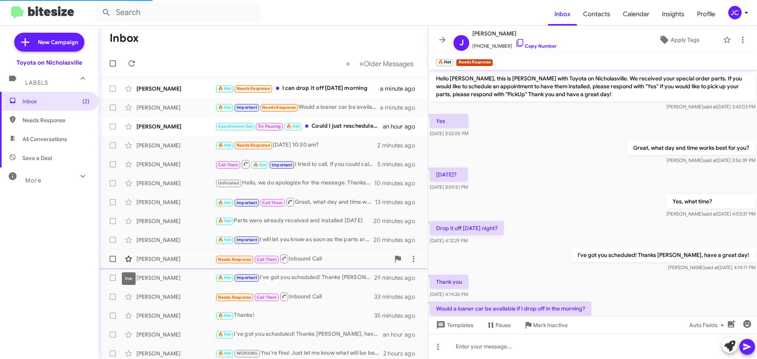
scroll to position [28, 0]
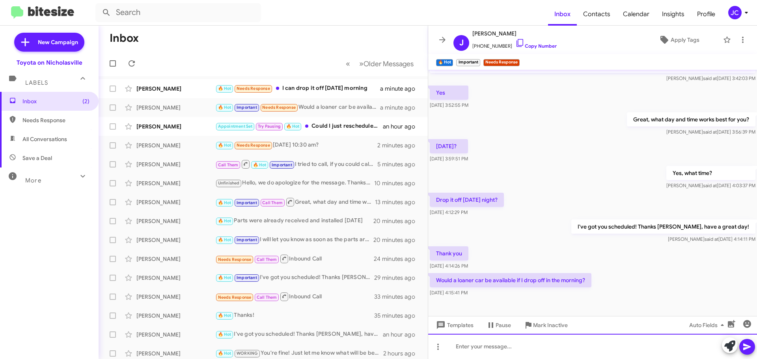
click at [492, 352] on div at bounding box center [592, 346] width 329 height 25
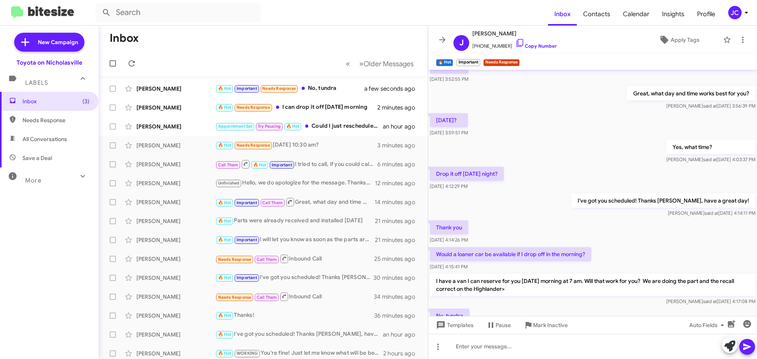
scroll to position [94, 0]
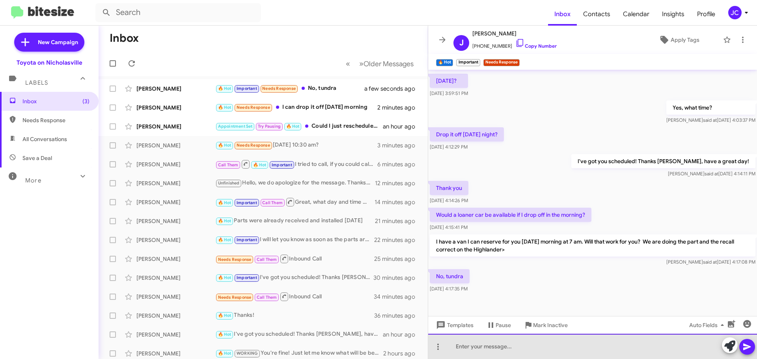
click at [464, 346] on div at bounding box center [592, 346] width 329 height 25
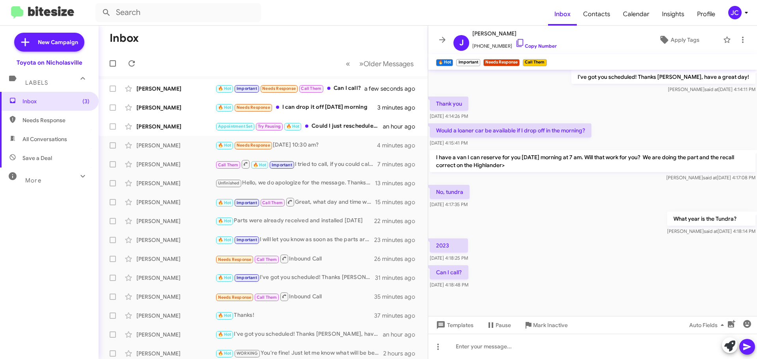
scroll to position [180, 0]
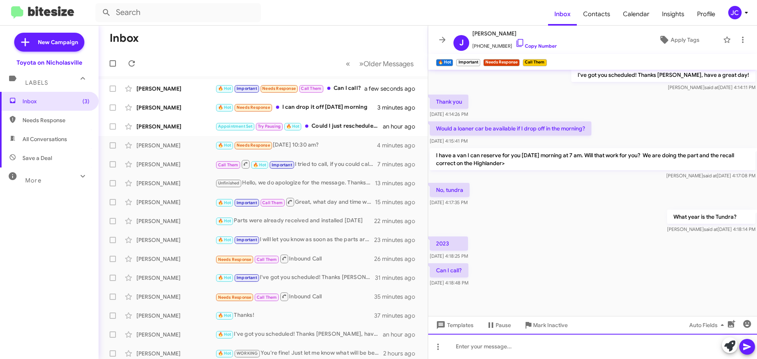
drag, startPoint x: 501, startPoint y: 346, endPoint x: 506, endPoint y: 338, distance: 9.2
click at [501, 346] on div at bounding box center [592, 346] width 329 height 25
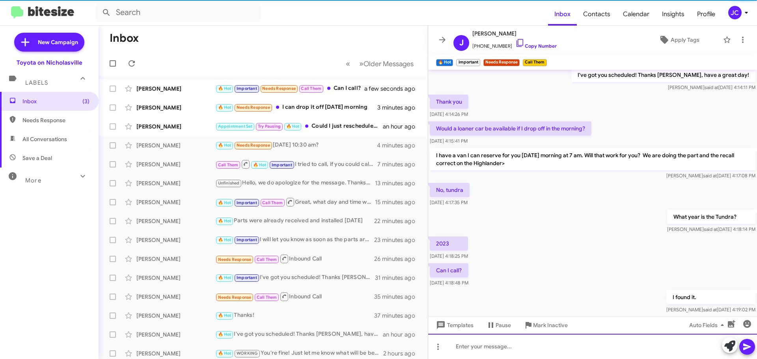
scroll to position [0, 0]
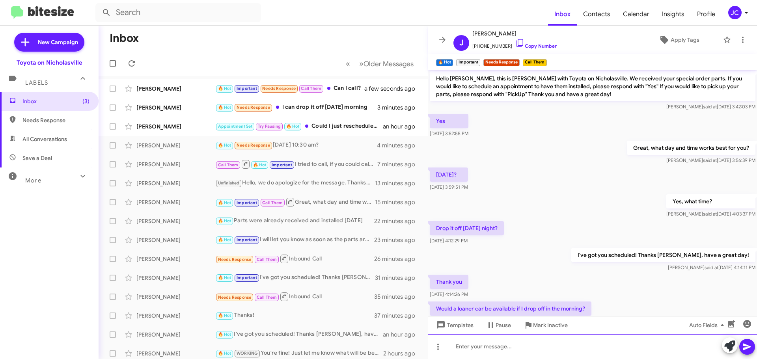
click at [464, 353] on div at bounding box center [592, 346] width 329 height 25
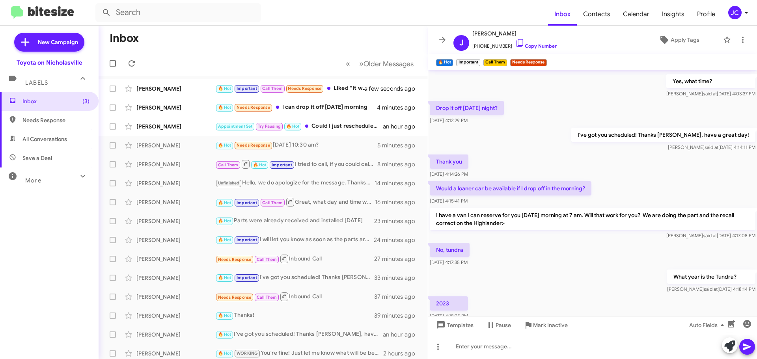
scroll to position [98, 0]
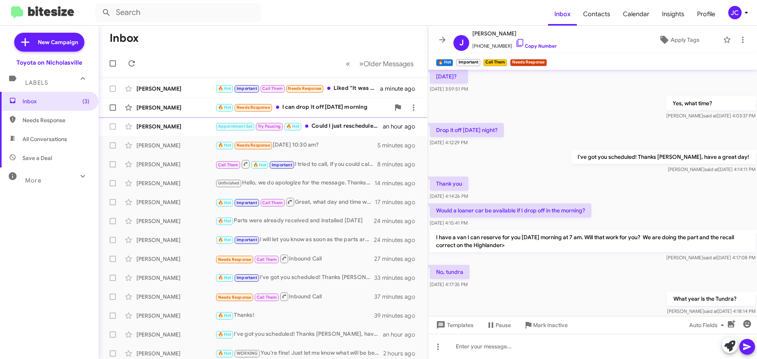
click at [172, 109] on div "[PERSON_NAME]" at bounding box center [175, 108] width 79 height 8
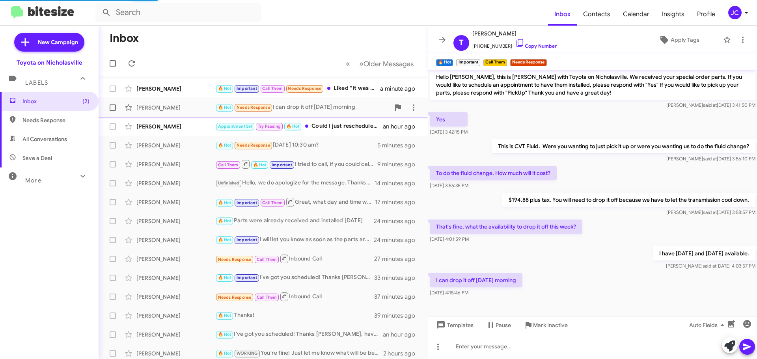
scroll to position [52, 0]
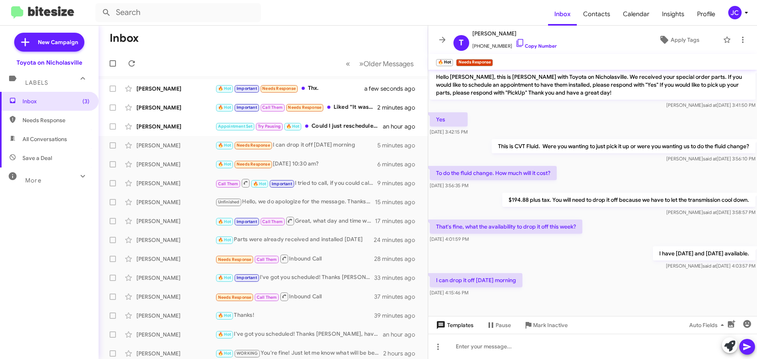
click at [472, 326] on span "Templates" at bounding box center [453, 325] width 39 height 14
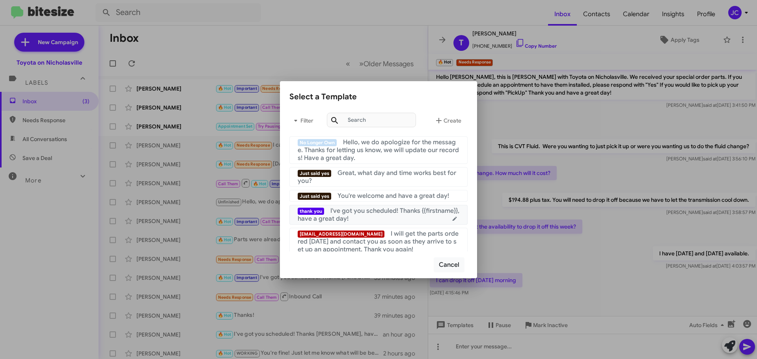
click at [401, 209] on span "I've got you scheduled! Thanks {{firstname}}, have a great day!" at bounding box center [379, 215] width 162 height 16
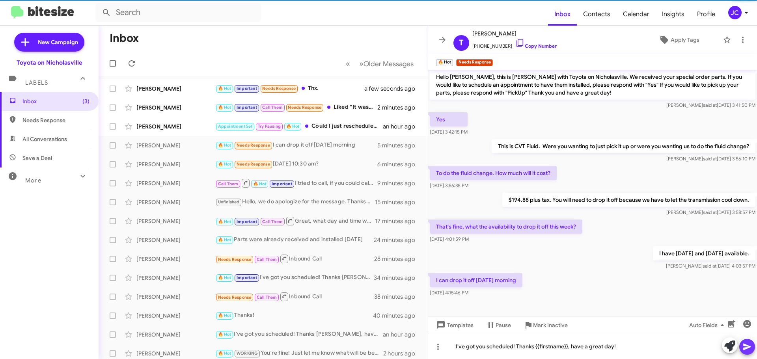
click at [748, 345] on icon at bounding box center [746, 346] width 9 height 9
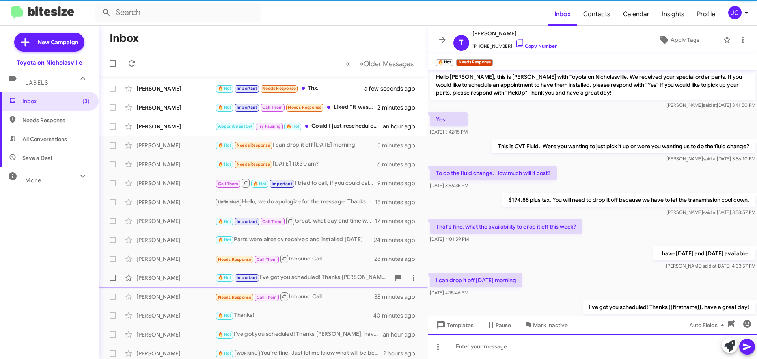
scroll to position [0, 0]
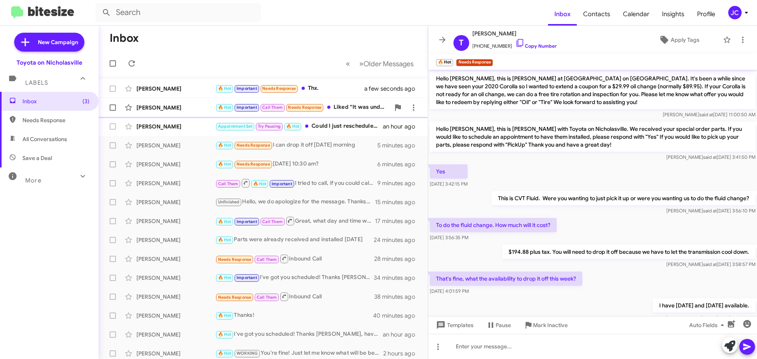
click at [174, 111] on div "[PERSON_NAME]" at bounding box center [175, 108] width 79 height 8
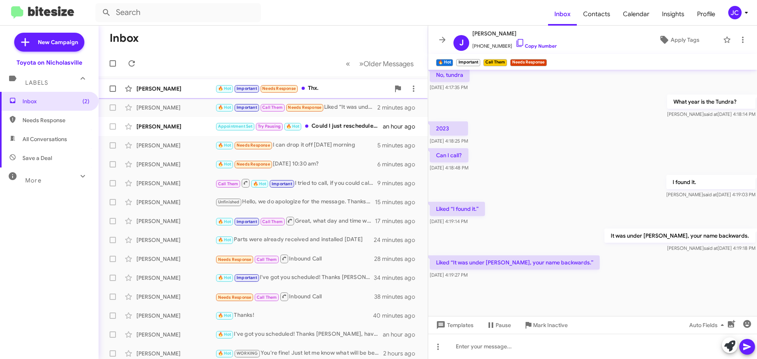
click at [169, 89] on div "[PERSON_NAME]" at bounding box center [175, 89] width 79 height 8
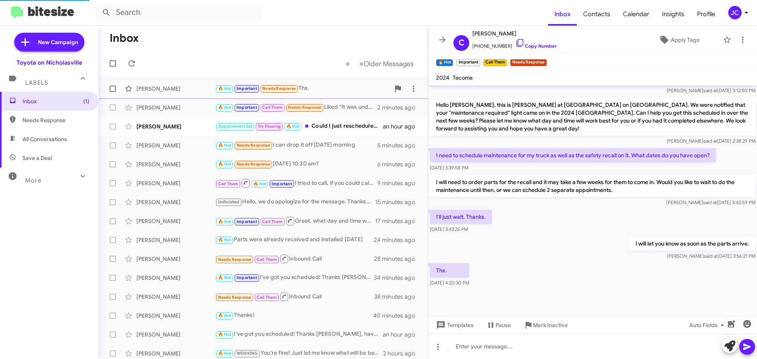
scroll to position [259, 0]
click at [52, 102] on span "Inbox (1)" at bounding box center [55, 101] width 67 height 8
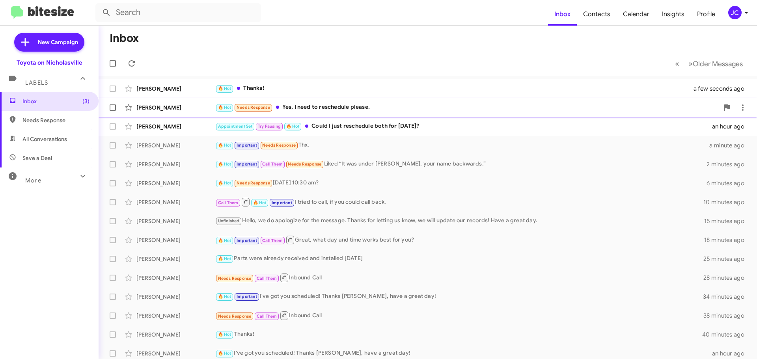
click at [190, 116] on span "[PERSON_NAME] 🔥 Hot Needs Response Yes, I need to reschedule please. a few seco…" at bounding box center [428, 107] width 658 height 19
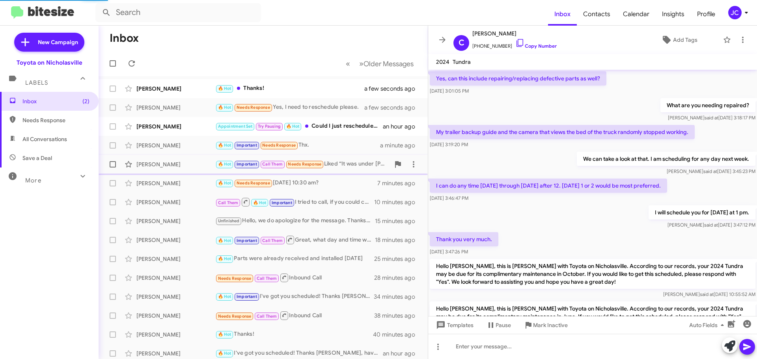
scroll to position [369, 0]
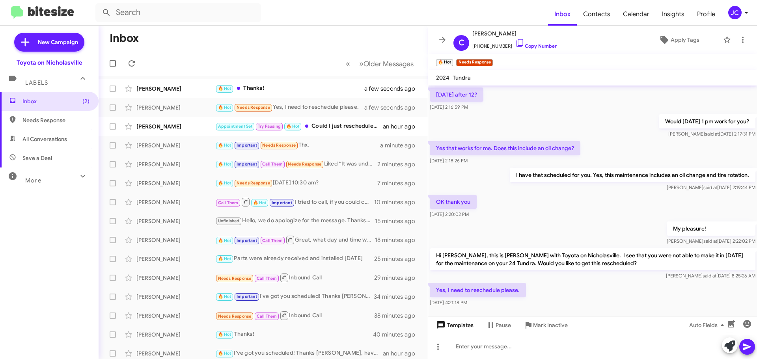
click at [467, 326] on span "Templates" at bounding box center [453, 325] width 39 height 14
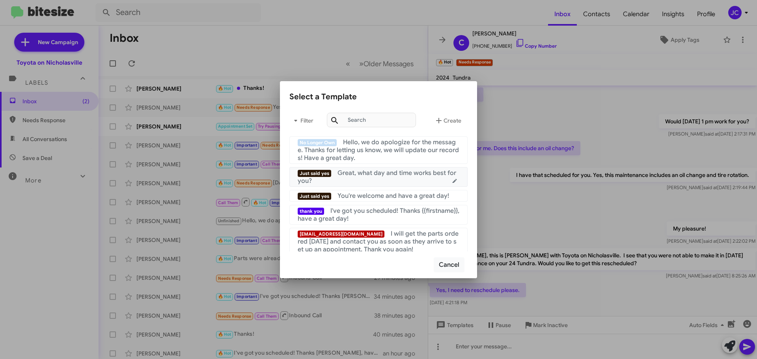
click at [364, 173] on span "Great, what day and time works best for you?" at bounding box center [377, 177] width 158 height 16
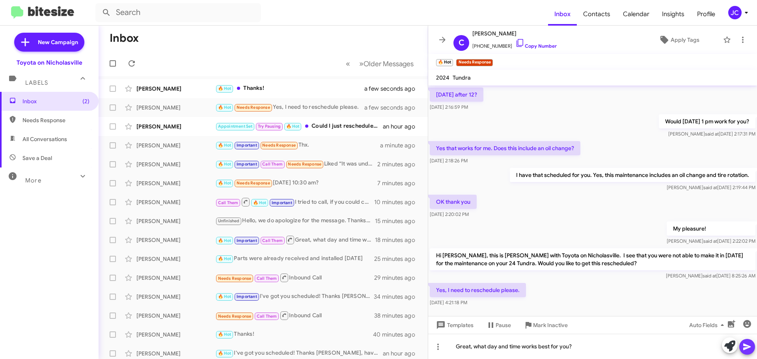
click at [751, 348] on icon at bounding box center [746, 346] width 9 height 9
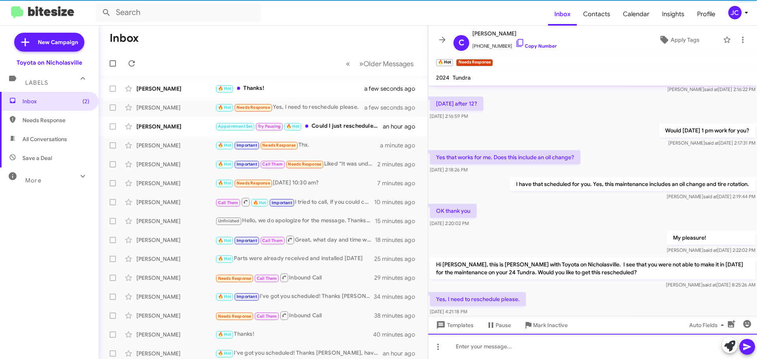
scroll to position [0, 0]
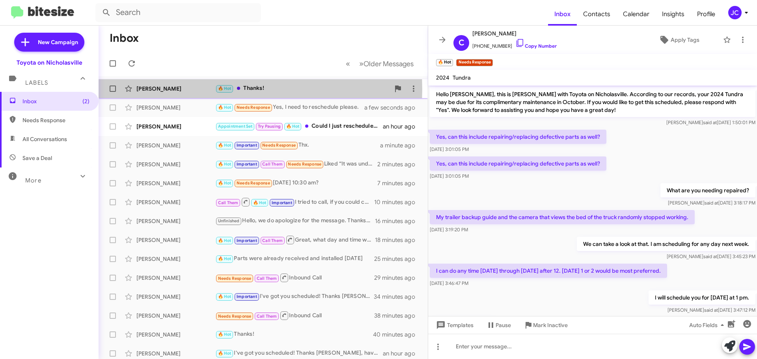
click at [166, 89] on div "[PERSON_NAME]" at bounding box center [175, 89] width 79 height 8
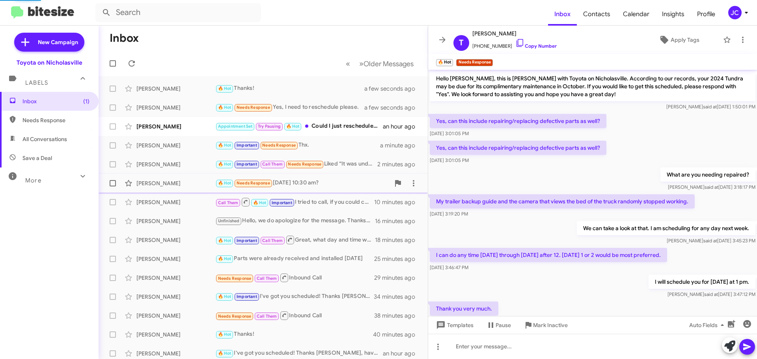
scroll to position [110, 0]
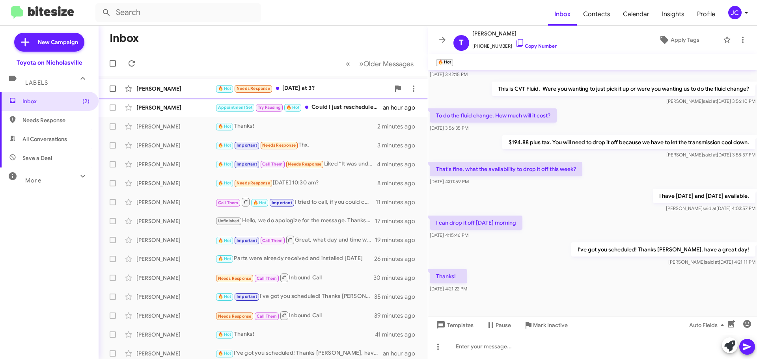
click at [165, 88] on div "[PERSON_NAME]" at bounding box center [175, 89] width 79 height 8
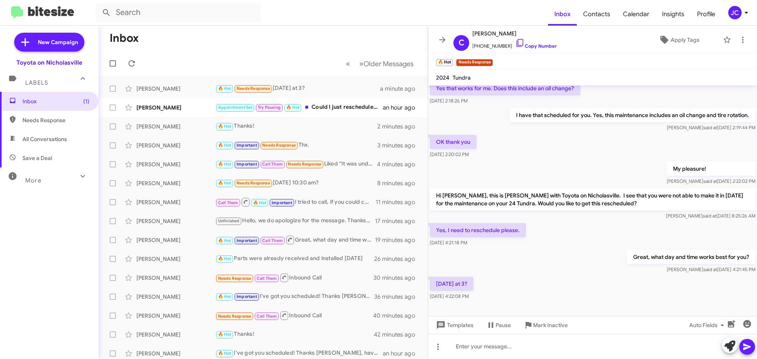
scroll to position [463, 0]
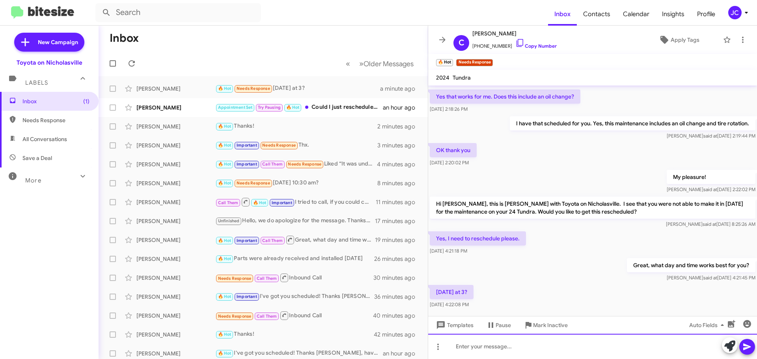
click at [530, 348] on div at bounding box center [592, 346] width 329 height 25
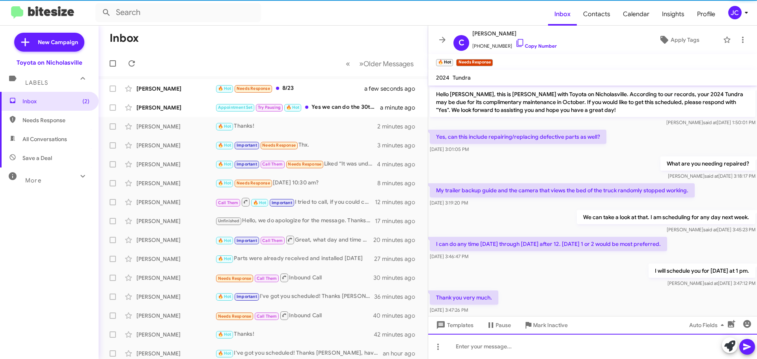
scroll to position [39, 0]
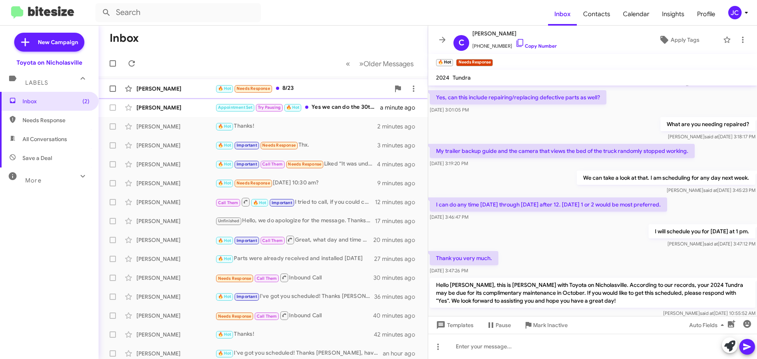
click at [173, 93] on div "[PERSON_NAME] 🔥 Hot Needs Response 8/23 a few seconds ago" at bounding box center [263, 89] width 317 height 16
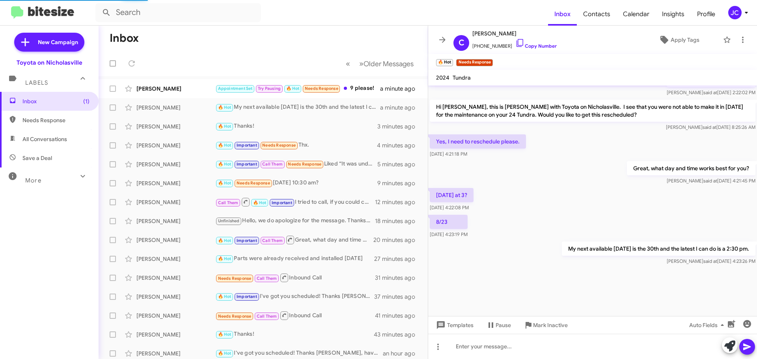
scroll to position [400, 0]
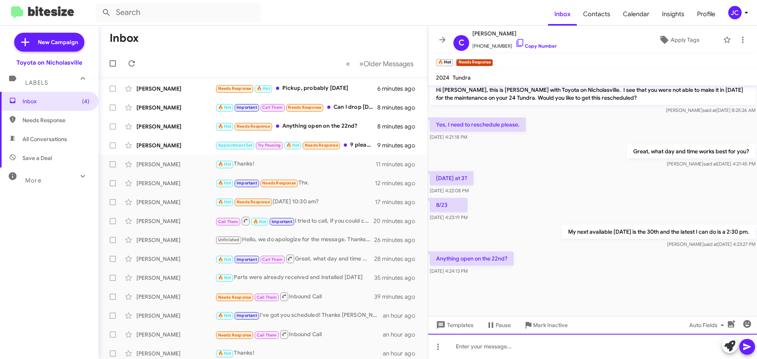
click at [492, 345] on div at bounding box center [592, 346] width 329 height 25
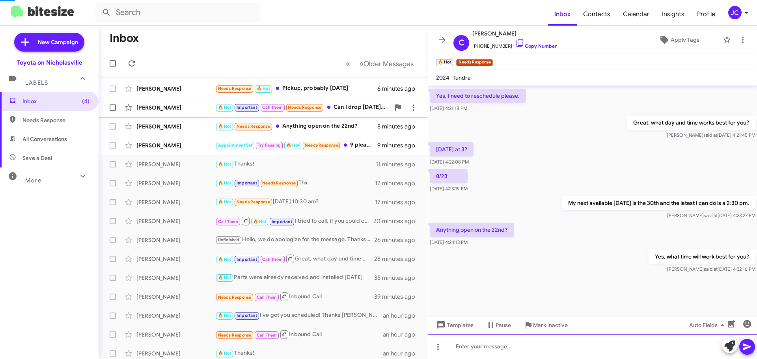
scroll to position [0, 0]
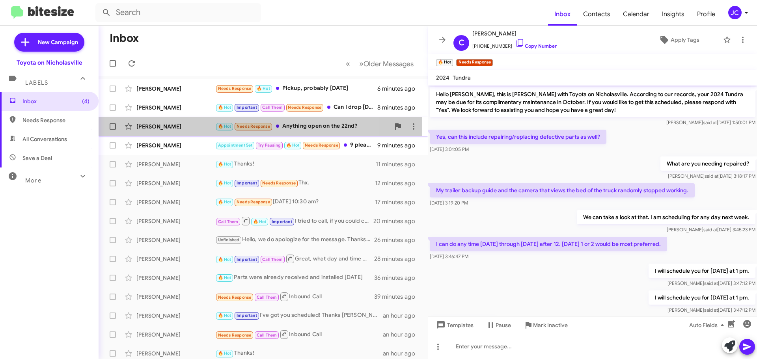
click at [150, 129] on div "[PERSON_NAME]" at bounding box center [175, 127] width 79 height 8
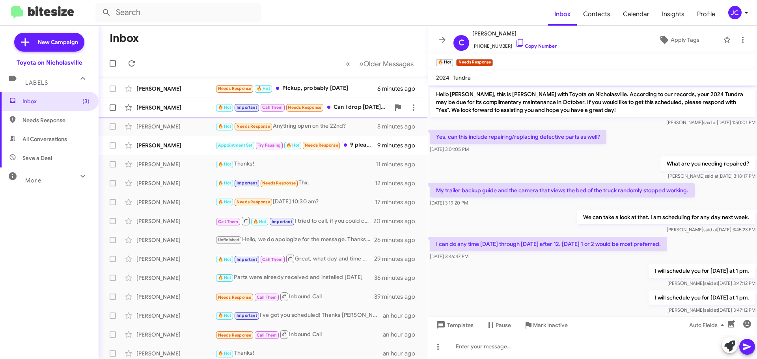
click at [154, 105] on div "[PERSON_NAME]" at bounding box center [175, 108] width 79 height 8
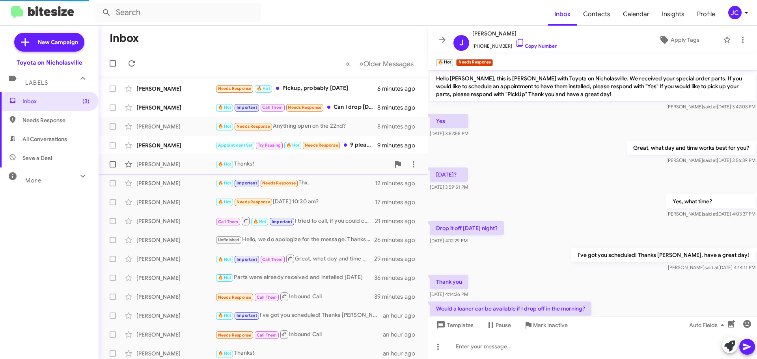
scroll to position [324, 0]
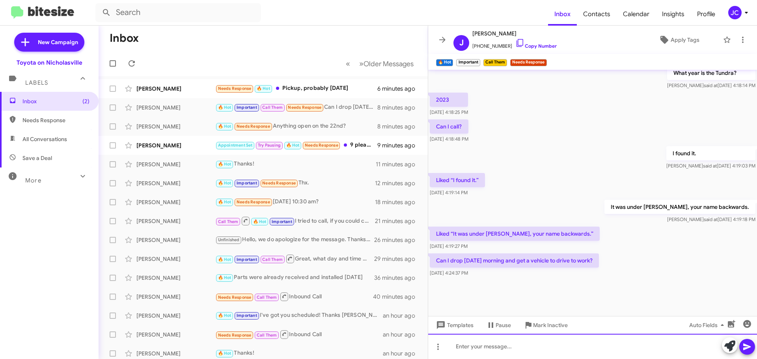
drag, startPoint x: 504, startPoint y: 352, endPoint x: 505, endPoint y: 335, distance: 17.7
click at [504, 352] on div at bounding box center [592, 346] width 329 height 25
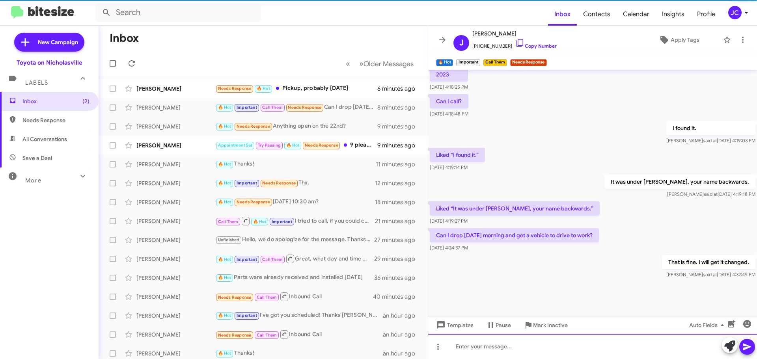
scroll to position [353, 0]
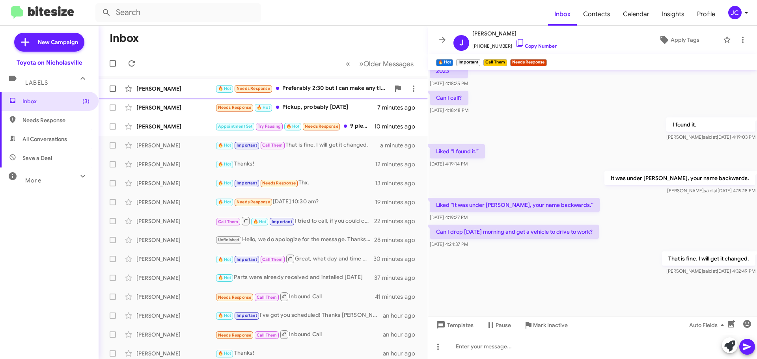
click at [179, 86] on div "[PERSON_NAME]" at bounding box center [175, 89] width 79 height 8
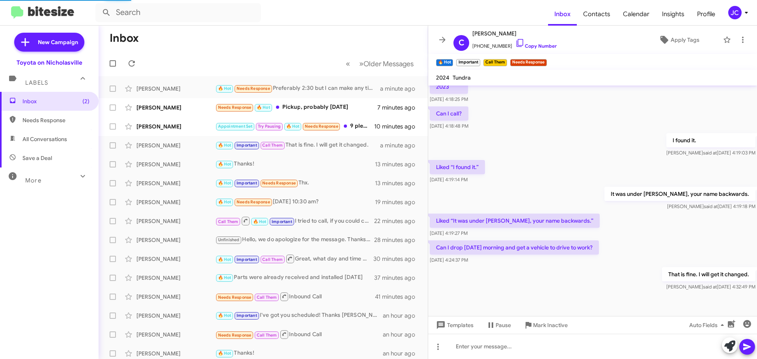
scroll to position [400, 0]
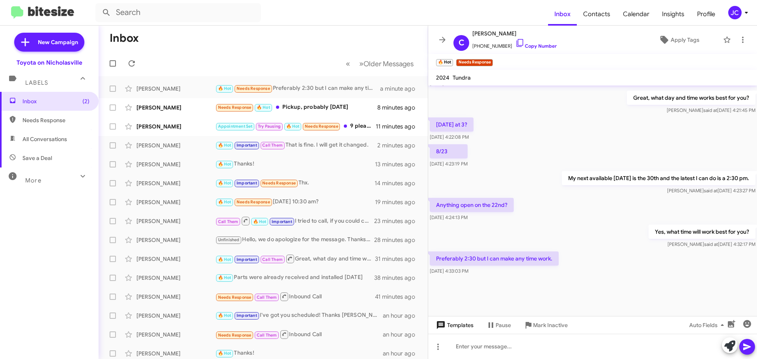
click at [451, 321] on span "Templates" at bounding box center [453, 325] width 39 height 14
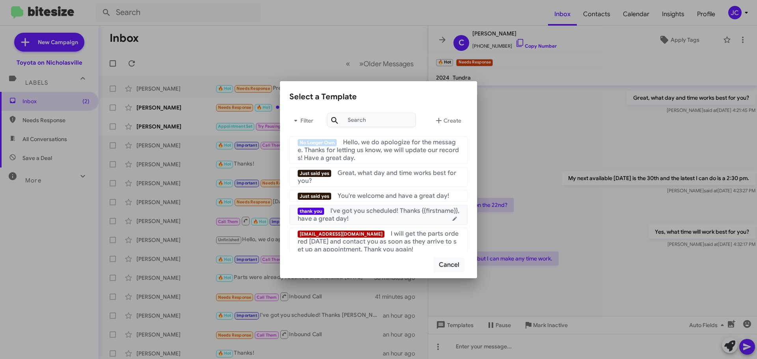
click at [401, 212] on span "I've got you scheduled! Thanks {{firstname}}, have a great day!" at bounding box center [379, 215] width 162 height 16
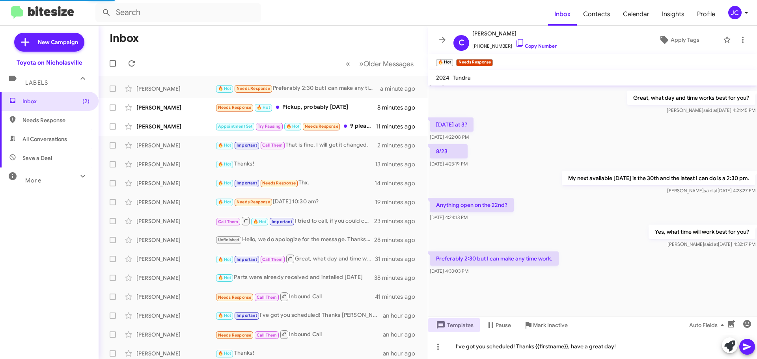
click at [752, 348] on button at bounding box center [747, 347] width 16 height 16
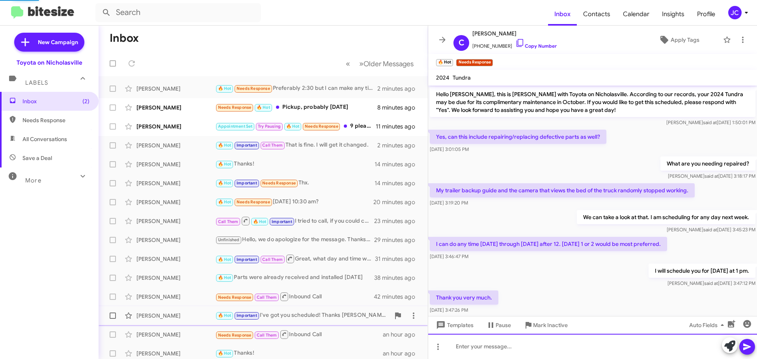
scroll to position [369, 0]
